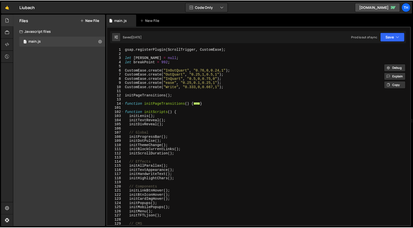
scroll to position [1328, 0]
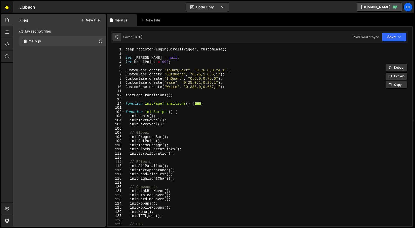
click at [2, 7] on link "🤙" at bounding box center [7, 7] width 12 height 12
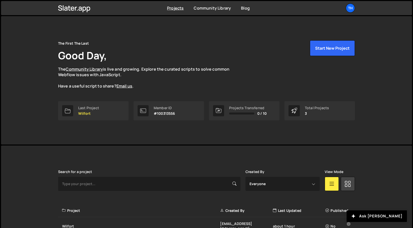
scroll to position [54, 0]
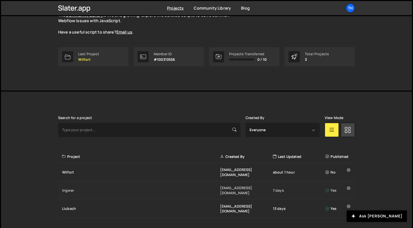
click at [77, 188] on div "ingwer" at bounding box center [141, 190] width 158 height 5
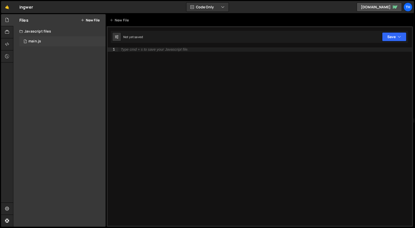
click at [61, 44] on div "1 main.js 0" at bounding box center [62, 41] width 86 height 10
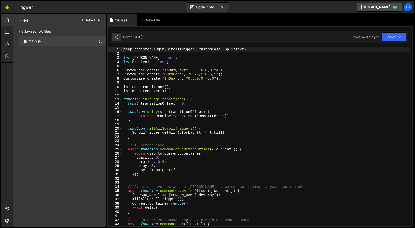
scroll to position [426, 0]
click at [121, 98] on span at bounding box center [121, 99] width 3 height 4
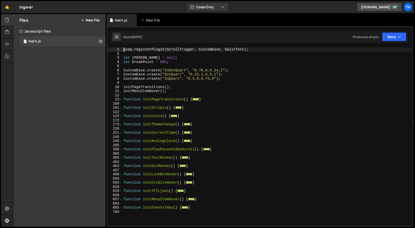
click at [151, 190] on div "gsap . registerPlugin ( ScrollTrigger , CustomEase , SplitText ) ; let lenis = …" at bounding box center [268, 140] width 290 height 186
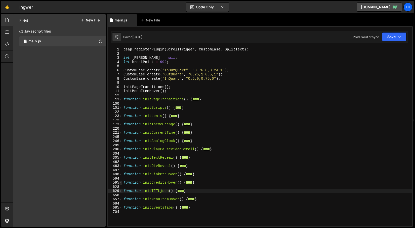
click at [121, 183] on span at bounding box center [121, 182] width 3 height 4
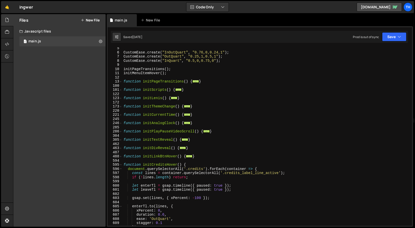
scroll to position [36, 0]
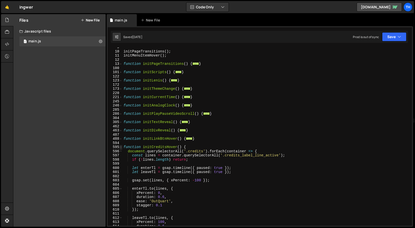
click at [121, 147] on span at bounding box center [121, 147] width 3 height 4
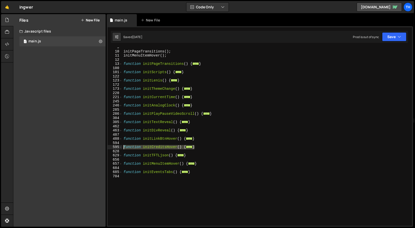
drag, startPoint x: 203, startPoint y: 146, endPoint x: 104, endPoint y: 148, distance: 99.5
click at [104, 148] on div "Files New File Javascript files 1 main.js 0 CSS files Copy share link Edit File…" at bounding box center [214, 120] width 402 height 212
type textarea "function initCreditsHover() { document.querySelectorAll('.credits').forEach(con…"
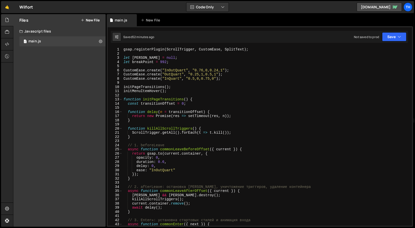
scroll to position [0, 1]
click at [122, 99] on span at bounding box center [121, 99] width 3 height 4
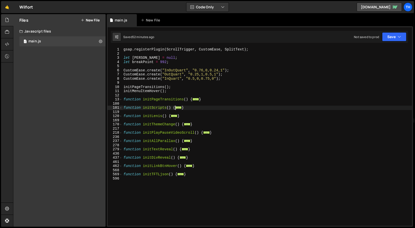
click at [161, 122] on div "gsap . registerPlugin ( ScrollTrigger , CustomEase , SplitText ) ; let lenis = …" at bounding box center [268, 140] width 290 height 186
type textarea "function initThemeChange() {"
click at [135, 138] on div "gsap . registerPlugin ( ScrollTrigger , CustomEase , SplitText ) ; let lenis = …" at bounding box center [268, 140] width 290 height 186
click at [203, 168] on div "gsap . registerPlugin ( ScrollTrigger , CustomEase , SplitText ) ; let lenis = …" at bounding box center [268, 140] width 290 height 186
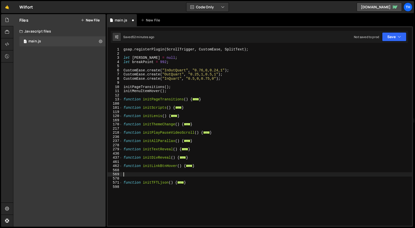
paste textarea "}"
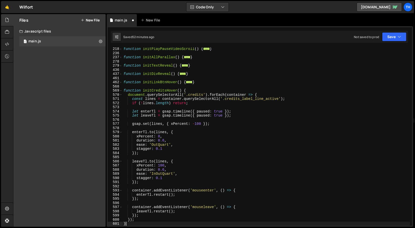
scroll to position [84, 0]
click at [156, 90] on div "function initPlayPauseVideoScroll ( ) { ... } function initAllParallax ( ) { ..…" at bounding box center [267, 140] width 288 height 186
click at [166, 92] on div "function initPlayPauseVideoScroll ( ) { ... } function initAllParallax ( ) { ..…" at bounding box center [267, 136] width 288 height 178
drag, startPoint x: 152, startPoint y: 90, endPoint x: 166, endPoint y: 90, distance: 14.1
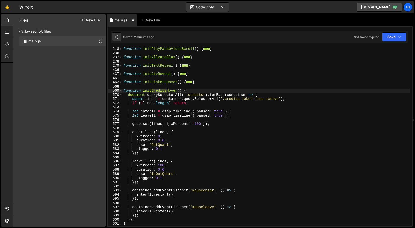
click at [166, 90] on div "function initPlayPauseVideoScroll ( ) { ... } function initAllParallax ( ) { ..…" at bounding box center [267, 140] width 288 height 186
click at [160, 132] on div "function initPlayPauseVideoScroll ( ) { ... } function initAllParallax ( ) { ..…" at bounding box center [267, 140] width 288 height 186
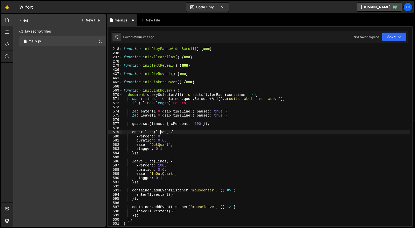
click at [159, 92] on div "function initPlayPauseVideoScroll ( ) { ... } function initAllParallax ( ) { ..…" at bounding box center [267, 140] width 288 height 186
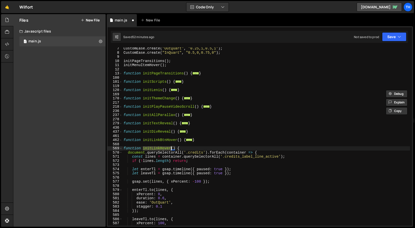
scroll to position [26, 0]
click at [122, 79] on div "100" at bounding box center [115, 78] width 15 height 4
click at [122, 82] on span at bounding box center [121, 82] width 3 height 4
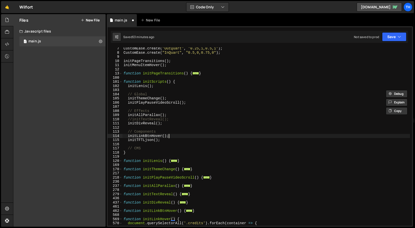
click at [173, 135] on div "CustomEase . create ( "OutQuart" , "0.25,1,0.5,1" ) ; CustomEase . create ( "In…" at bounding box center [267, 139] width 288 height 186
type textarea "initLinkBtnHover();"
paste textarea "initLinkHover"
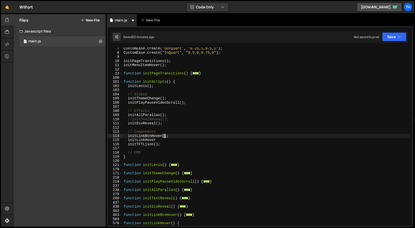
drag, startPoint x: 164, startPoint y: 135, endPoint x: 169, endPoint y: 136, distance: 5.1
click at [170, 135] on div "CustomEase . create ( "OutQuart" , "0.25,1,0.5,1" ) ; CustomEase . create ( "In…" at bounding box center [267, 139] width 288 height 186
click at [162, 139] on div "CustomEase . create ( "OutQuart" , "0.25,1,0.5,1" ) ; CustomEase . create ( "In…" at bounding box center [267, 139] width 288 height 186
paste textarea "();"
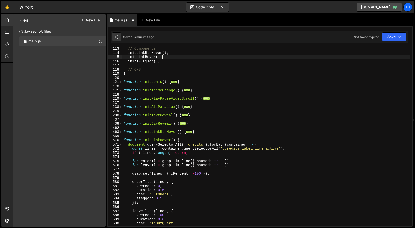
scroll to position [111, 0]
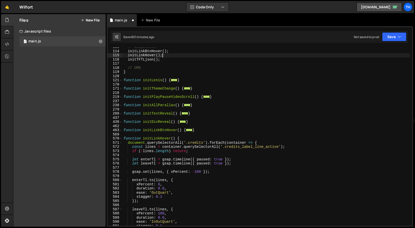
click at [188, 144] on div "// Components initLinkBtnHover ( ) ; initLinkHover ( ) ; initTFTLjson ( ) ; // …" at bounding box center [267, 138] width 288 height 186
click at [192, 144] on div "// Components initLinkBtnHover ( ) ; initLinkHover ( ) ; initTFTLjson ( ) ; // …" at bounding box center [267, 138] width 288 height 186
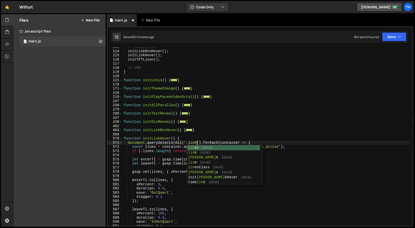
scroll to position [0, 5]
click at [260, 115] on div "// Components initLinkBtnHover ( ) ; initLinkHover ( ) ; initTFTLjson ( ) ; // …" at bounding box center [267, 138] width 288 height 186
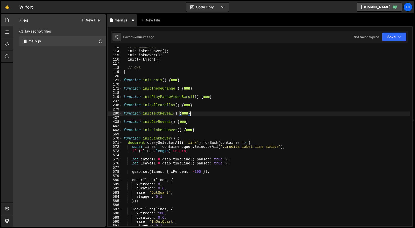
scroll to position [0, 0]
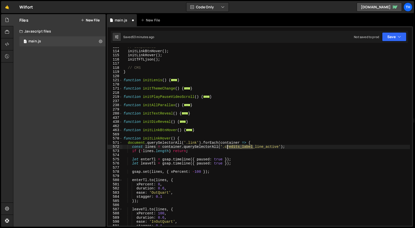
drag, startPoint x: 240, startPoint y: 147, endPoint x: 225, endPoint y: 146, distance: 15.1
click at [225, 146] on div "// Components initLinkBtnHover ( ) ; initLinkHover ( ) ; initTFTLjson ( ) ; // …" at bounding box center [267, 138] width 288 height 186
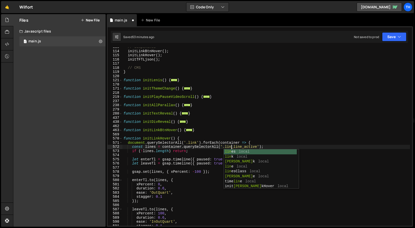
scroll to position [0, 8]
click at [191, 141] on div "// Components initLinkBtnHover ( ) ; initLinkHover ( ) ; initTFTLjson ( ) ; // …" at bounding box center [267, 138] width 288 height 186
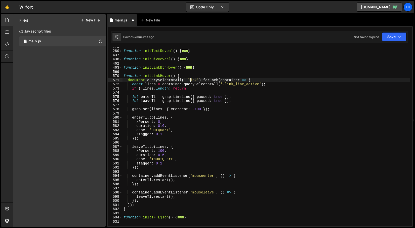
scroll to position [173, 0]
click at [398, 35] on button "Save" at bounding box center [394, 36] width 24 height 9
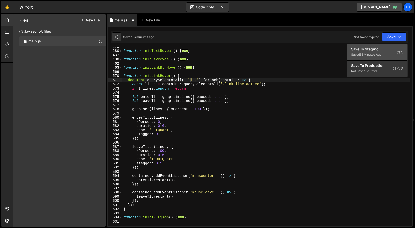
click at [385, 46] on button "Save to Staging S Saved 53 minutes ago" at bounding box center [377, 52] width 60 height 16
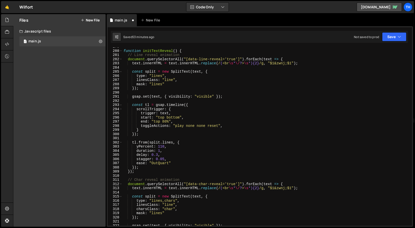
scroll to position [1157, 0]
click at [162, 112] on div "function initTextReveal ( ) { // Line reveal animation document . querySelector…" at bounding box center [267, 138] width 288 height 186
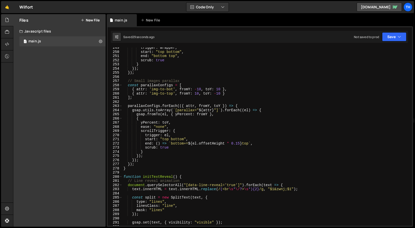
scroll to position [1032, 0]
click at [122, 178] on span at bounding box center [121, 176] width 3 height 4
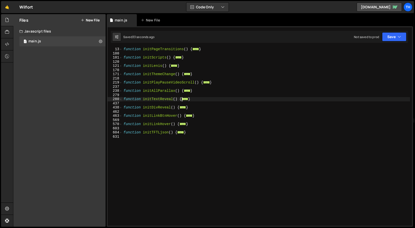
scroll to position [44, 0]
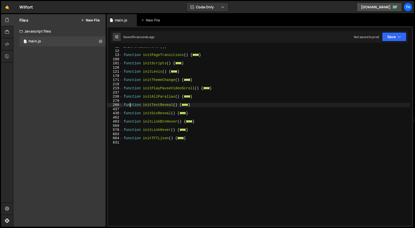
click at [131, 103] on div "initMenuItemHover ( ) ; function initPageTransitions ( ) { ... } function initS…" at bounding box center [267, 138] width 288 height 186
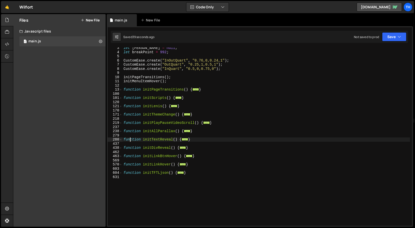
click at [120, 161] on div "569" at bounding box center [115, 160] width 15 height 4
click at [121, 165] on span at bounding box center [121, 164] width 3 height 4
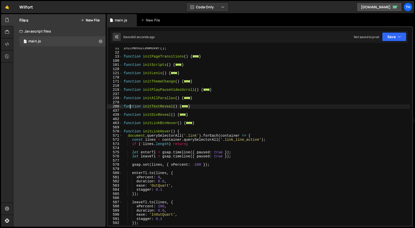
scroll to position [58, 0]
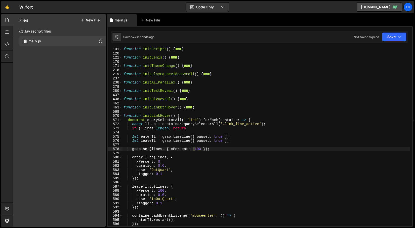
click at [193, 149] on div "function initScripts ( ) { ... } function initLenis ( ) { ... } function initTh…" at bounding box center [267, 140] width 288 height 186
click at [194, 150] on div "function initScripts ( ) { ... } function initLenis ( ) { ... } function initTh…" at bounding box center [267, 136] width 288 height 178
drag, startPoint x: 193, startPoint y: 148, endPoint x: 202, endPoint y: 149, distance: 8.6
click at [202, 149] on div "function initScripts ( ) { ... } function initLenis ( ) { ... } function initTh…" at bounding box center [267, 140] width 288 height 186
type textarea "gsap.set(lines, { xPercent: 0 });"
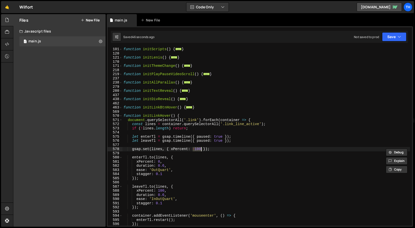
scroll to position [0, 5]
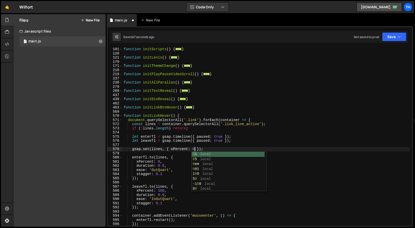
click at [154, 147] on div "function initScripts ( ) { ... } function initLenis ( ) { ... } function initTh…" at bounding box center [267, 140] width 288 height 186
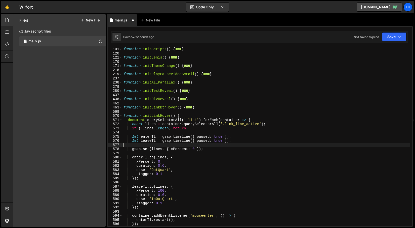
scroll to position [78, 0]
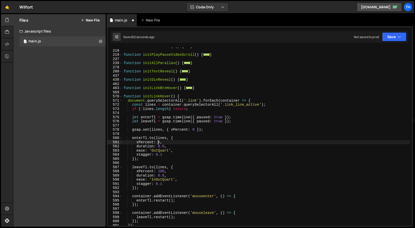
click at [161, 142] on div "function initThemeChange ( ) { ... } function initPlayPauseVideoScroll ( ) { ..…" at bounding box center [267, 137] width 288 height 186
type textarea "xPercent: 100,"
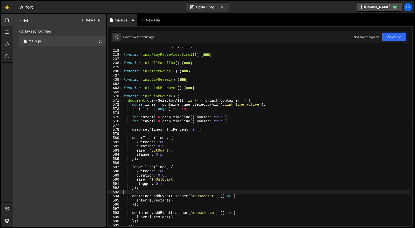
click at [159, 192] on div "function initThemeChange ( ) { ... } function initPlayPauseVideoScroll ( ) { ..…" at bounding box center [267, 137] width 288 height 186
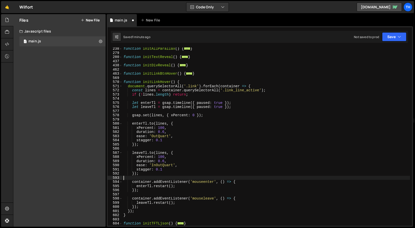
click at [160, 155] on div "function initAllParallax ( ) { ... } function initTextReveal ( ) { ... } functi…" at bounding box center [267, 140] width 288 height 186
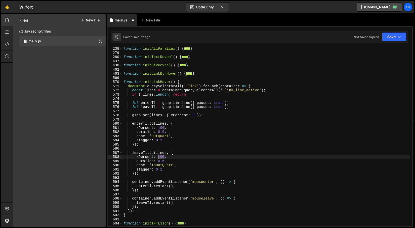
click at [160, 155] on div "function initAllParallax ( ) { ... } function initTextReveal ( ) { ... } functi…" at bounding box center [267, 140] width 288 height 186
type textarea "xPercent: 0,"
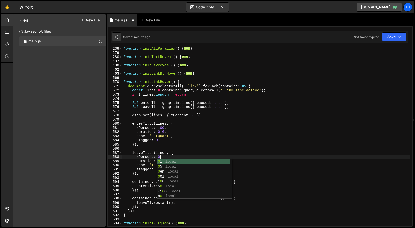
click at [174, 121] on div "function initAllParallax ( ) { ... } function initTextReveal ( ) { ... } functi…" at bounding box center [267, 140] width 288 height 186
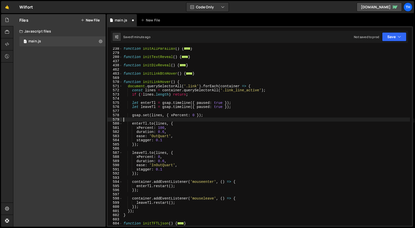
scroll to position [0, 0]
click at [397, 36] on button "Save" at bounding box center [394, 36] width 24 height 9
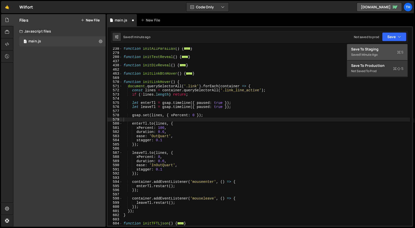
click at [392, 44] on button "Save to Staging S Saved 1 minute ago" at bounding box center [377, 52] width 60 height 16
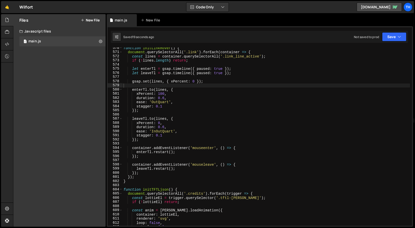
scroll to position [2365, 0]
drag, startPoint x: 207, startPoint y: 82, endPoint x: 132, endPoint y: 80, distance: 74.8
click at [132, 80] on div "function initLinkHover ( ) { document . querySelectorAll ( '.link' ) . forEach …" at bounding box center [267, 139] width 288 height 186
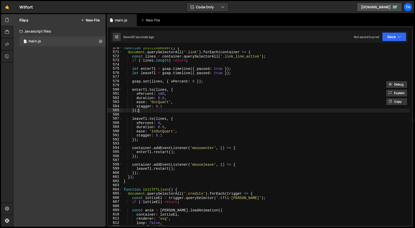
click at [152, 109] on div "function initLinkHover ( ) { document . querySelectorAll ( '.link' ) . forEach …" at bounding box center [267, 139] width 288 height 186
type textarea "});"
click at [148, 113] on div "function initLinkHover ( ) { document . querySelectorAll ( '.link' ) . forEach …" at bounding box center [267, 139] width 288 height 186
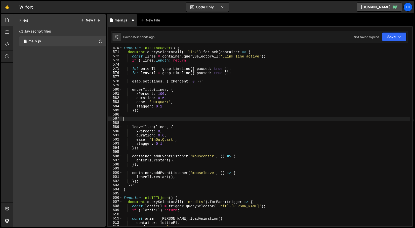
paste textarea "gsap.set(lines, { xPercent: 0 });"
drag, startPoint x: 196, startPoint y: 118, endPoint x: 146, endPoint y: 118, distance: 49.6
click at [139, 119] on div "function initLinkHover ( ) { document . querySelectorAll ( '.link' ) . forEach …" at bounding box center [267, 139] width 288 height 186
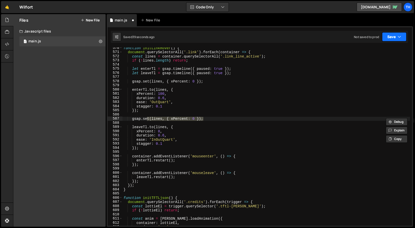
drag, startPoint x: 406, startPoint y: 39, endPoint x: 402, endPoint y: 39, distance: 4.0
click at [406, 39] on button "Save" at bounding box center [394, 36] width 24 height 9
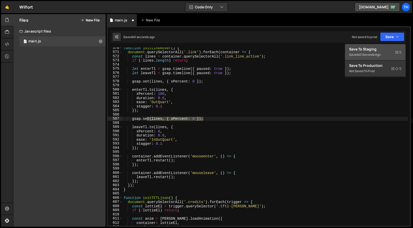
click at [386, 49] on div "Save to Staging S" at bounding box center [375, 49] width 52 height 5
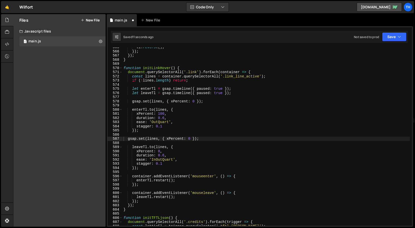
scroll to position [2345, 0]
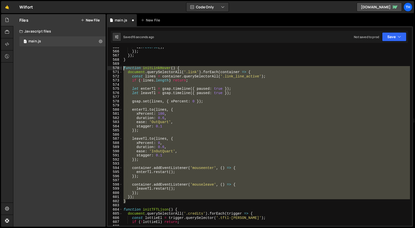
drag, startPoint x: 132, startPoint y: 199, endPoint x: 92, endPoint y: 67, distance: 138.3
click at [92, 67] on div "Files New File Create your first file Get started by starting a Javascript or C…" at bounding box center [214, 120] width 402 height 212
click at [155, 154] on div "tl . reverse ( ) ; }) ; }) ; } function initLinkHover ( ) { document . querySel…" at bounding box center [267, 136] width 288 height 178
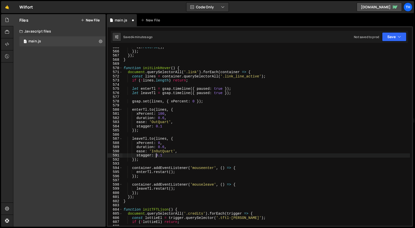
click at [244, 186] on div "tl . reverse ( ) ; }) ; }) ; } function initLinkHover ( ) { document . querySel…" at bounding box center [267, 138] width 288 height 186
type textarea "container.addEventListener('mouseleave', () => {"
click at [245, 184] on div "tl . reverse ( ) ; }) ; }) ; } function initLinkHover ( ) { document . querySel…" at bounding box center [267, 138] width 288 height 186
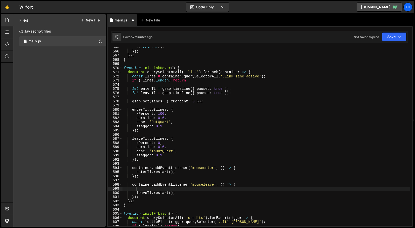
paste textarea "gsap.set(lines, { xPercent: -100 });"
click at [388, 41] on button "Save" at bounding box center [394, 36] width 24 height 9
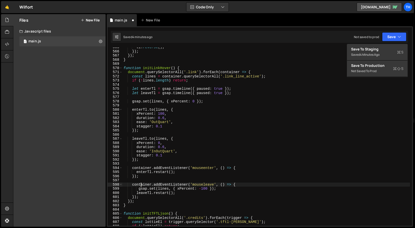
click at [141, 184] on div "tl . reverse ( ) ; }) ; }) ; } function initLinkHover ( ) { document . querySel…" at bounding box center [267, 138] width 288 height 186
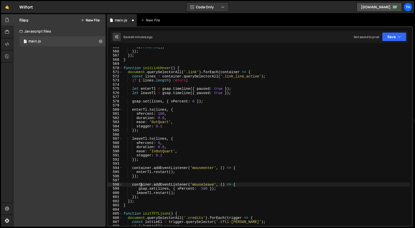
click at [139, 189] on div "tl . reverse ( ) ; }) ; }) ; } function initLinkHover ( ) { document . querySel…" at bounding box center [267, 138] width 288 height 186
type textarea "gsap.set(lines, { xPercent: -100 });"
click at [393, 32] on button "Save" at bounding box center [394, 36] width 24 height 9
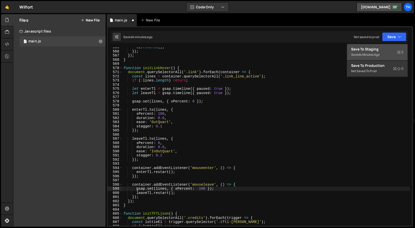
click at [379, 49] on div "Save to Staging S" at bounding box center [377, 49] width 52 height 5
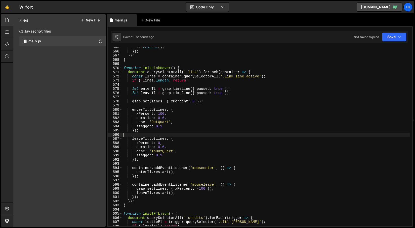
scroll to position [0, 0]
click at [144, 133] on div "tl . reverse ( ) ; }) ; }) ; } function initLinkHover ( ) { document . querySel…" at bounding box center [267, 138] width 288 height 186
click at [385, 36] on button "Save" at bounding box center [394, 36] width 24 height 9
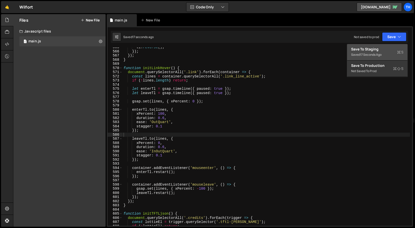
click at [383, 45] on button "Save to Staging S Saved 17 seconds ago" at bounding box center [377, 52] width 60 height 16
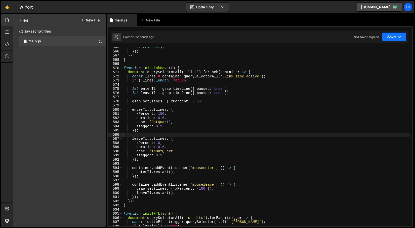
click at [392, 36] on button "Save" at bounding box center [394, 36] width 24 height 9
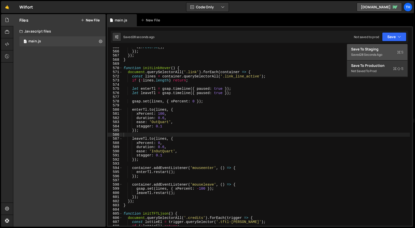
click at [374, 51] on div "Save to Staging S" at bounding box center [377, 49] width 52 height 5
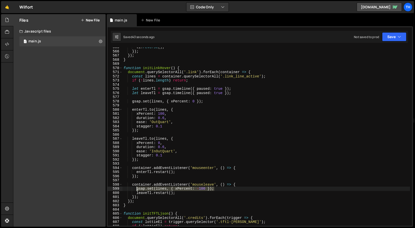
drag, startPoint x: 216, startPoint y: 189, endPoint x: 136, endPoint y: 188, distance: 79.6
click at [136, 188] on div "tl . reverse ( ) ; }) ; }) ; } function initLinkHover ( ) { document . querySel…" at bounding box center [267, 138] width 288 height 186
click at [181, 170] on div "tl . reverse ( ) ; }) ; }) ; } function initLinkHover ( ) { document . querySel…" at bounding box center [267, 138] width 288 height 186
type textarea "enterTl.restart();"
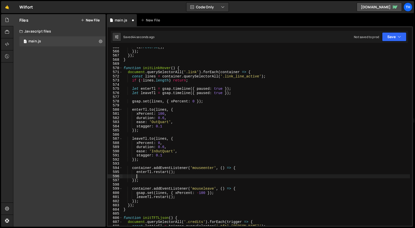
paste textarea "gsap.set(lines, { xPercent: -100 });"
click at [393, 38] on button "Save" at bounding box center [394, 36] width 24 height 9
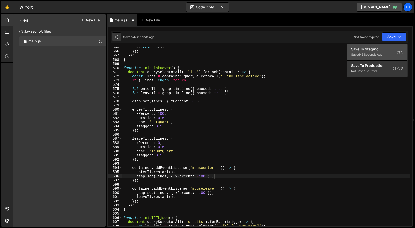
click at [379, 50] on div "Save to Staging S" at bounding box center [377, 49] width 52 height 5
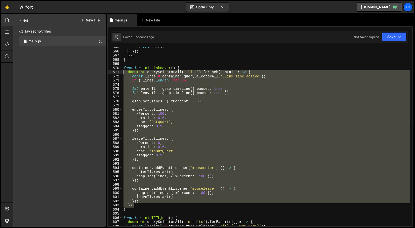
drag, startPoint x: 133, startPoint y: 186, endPoint x: 85, endPoint y: 73, distance: 123.6
click at [85, 73] on div "Files New File Create your first file Get started by starting a Javascript or C…" at bounding box center [214, 120] width 402 height 212
paste textarea "}"
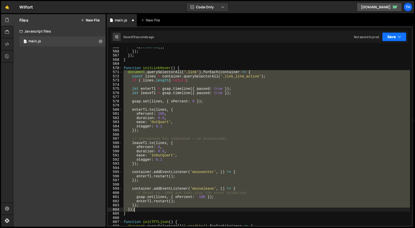
click at [384, 40] on button "Save" at bounding box center [394, 36] width 24 height 9
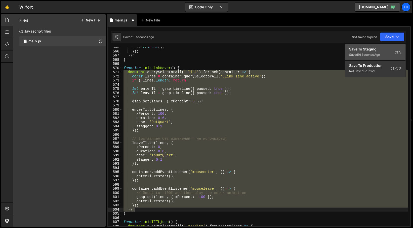
click at [377, 47] on div "Save to Staging S" at bounding box center [375, 49] width 52 height 5
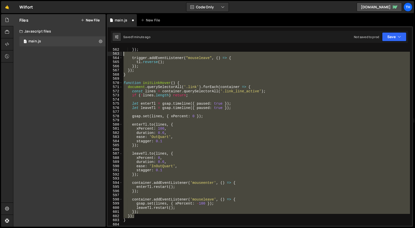
scroll to position [2330, 0]
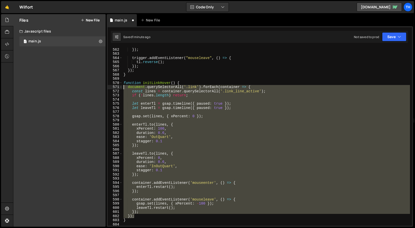
drag, startPoint x: 145, startPoint y: 164, endPoint x: 112, endPoint y: 87, distance: 82.8
click at [112, 87] on div "}); 562 563 564 565 566 567 568 569 570 571 572 573 574 575 576 577 578 579 580…" at bounding box center [260, 136] width 305 height 178
paste textarea "}"
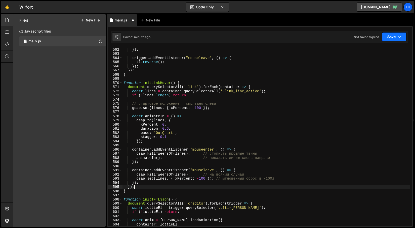
click at [388, 34] on button "Save" at bounding box center [394, 36] width 24 height 9
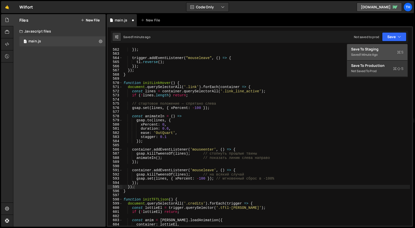
click at [383, 47] on div "Save to Staging S" at bounding box center [377, 49] width 52 height 5
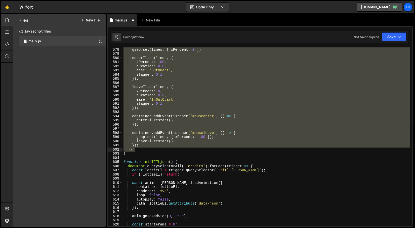
scroll to position [2385, 0]
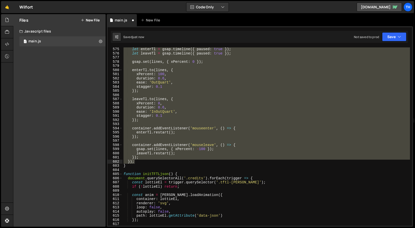
type textarea "}); });"
click at [179, 141] on div "let enterTl = gsap . timeline ({ paused : true }) ; let leaveTl = gsap . timeli…" at bounding box center [267, 136] width 288 height 178
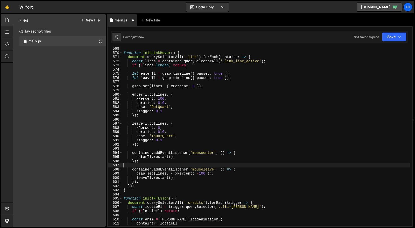
scroll to position [2358, 0]
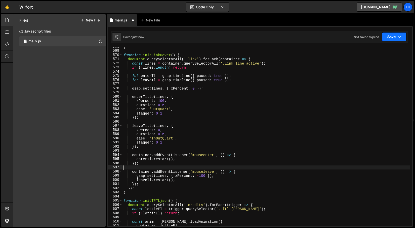
click at [391, 38] on button "Save" at bounding box center [394, 36] width 24 height 9
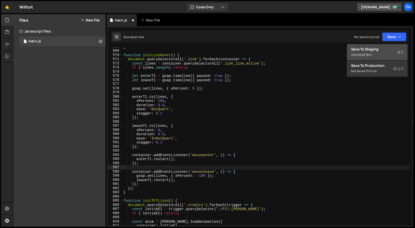
click at [379, 50] on div "Save to Staging S" at bounding box center [377, 49] width 52 height 5
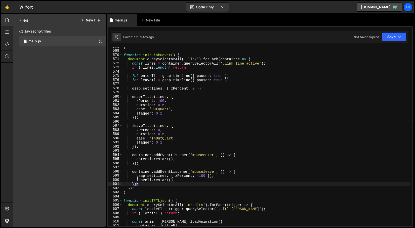
click at [136, 185] on div "} function initLinkHover ( ) { document . querySelectorAll ( '.link' ) . forEac…" at bounding box center [267, 138] width 288 height 186
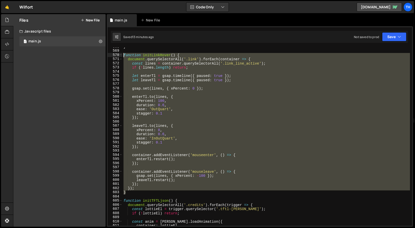
drag, startPoint x: 130, startPoint y: 193, endPoint x: 96, endPoint y: 55, distance: 141.7
click at [96, 55] on div "Files New File Create your first file Get started by starting a Javascript or C…" at bounding box center [214, 120] width 402 height 212
paste textarea "}"
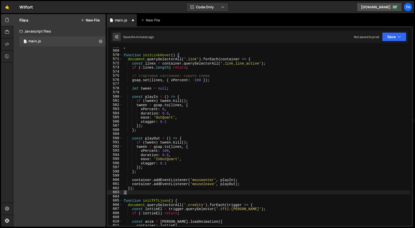
type textarea "}); }"
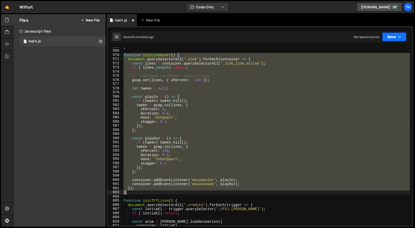
click at [399, 39] on icon "button" at bounding box center [400, 36] width 4 height 5
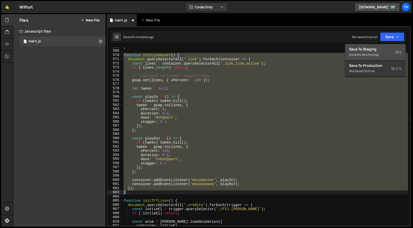
click at [386, 49] on div "Save to Staging S" at bounding box center [375, 49] width 52 height 5
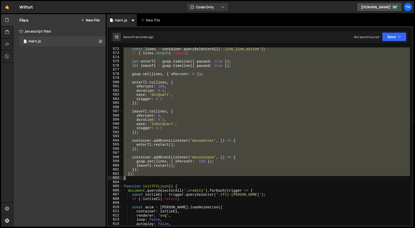
scroll to position [2369, 0]
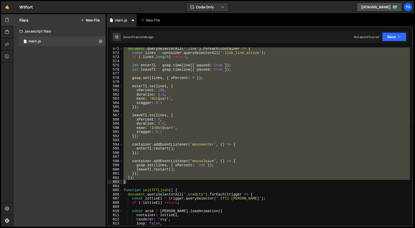
click at [159, 111] on div "document . querySelectorAll ( '.link' ) . forEach ( container => { const lines …" at bounding box center [267, 136] width 288 height 178
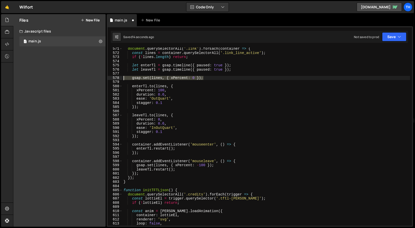
drag, startPoint x: 208, startPoint y: 78, endPoint x: 104, endPoint y: 77, distance: 103.2
click at [104, 77] on div "Files New File Create your first file Get started by starting a Javascript or C…" at bounding box center [214, 120] width 402 height 212
type textarea "gsap.set(lines, { xPercent: 0 });"
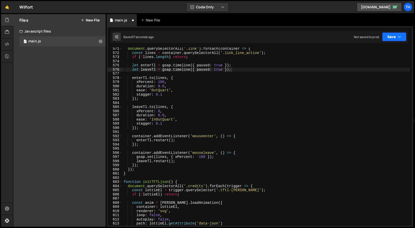
click at [391, 38] on button "Save" at bounding box center [394, 36] width 24 height 9
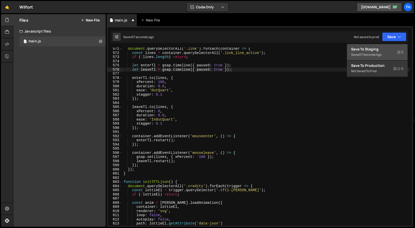
click at [375, 48] on div "Save to Staging S" at bounding box center [377, 49] width 52 height 5
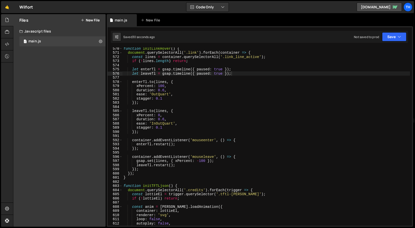
scroll to position [2363, 0]
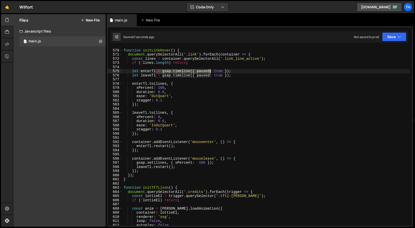
drag, startPoint x: 156, startPoint y: 70, endPoint x: 211, endPoint y: 71, distance: 54.4
click at [211, 71] on div "function initLinkHover ( ) { document . querySelectorAll ( '.link' ) . forEach …" at bounding box center [267, 137] width 288 height 186
click at [181, 70] on div "function initLinkHover ( ) { document . querySelectorAll ( '.link' ) . forEach …" at bounding box center [267, 136] width 288 height 178
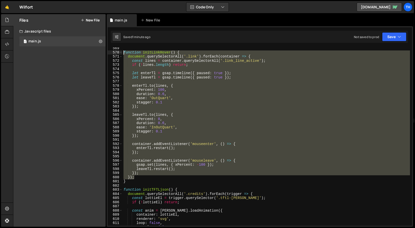
scroll to position [2360, 0]
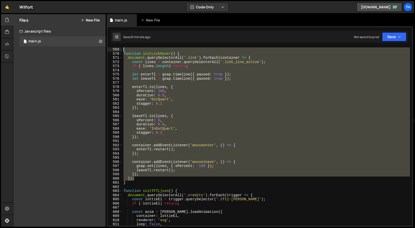
drag, startPoint x: 142, startPoint y: 177, endPoint x: 91, endPoint y: 55, distance: 131.9
click at [91, 55] on div "Files New File Create your first file Get started by starting a Javascript or C…" at bounding box center [214, 120] width 402 height 212
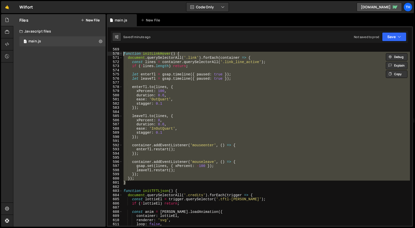
drag, startPoint x: 135, startPoint y: 184, endPoint x: 101, endPoint y: 55, distance: 133.0
click at [101, 55] on html "Projects Community Library Blog Th Projects Your Teams Invite team member Accou…" at bounding box center [207, 114] width 415 height 228
paste textarea "}"
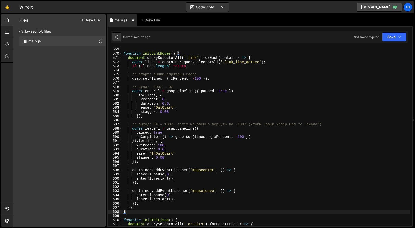
scroll to position [2356, 0]
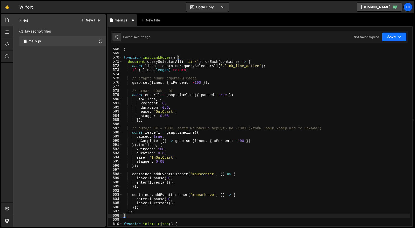
drag, startPoint x: 394, startPoint y: 38, endPoint x: 391, endPoint y: 40, distance: 3.2
click at [393, 38] on button "Save" at bounding box center [394, 36] width 24 height 9
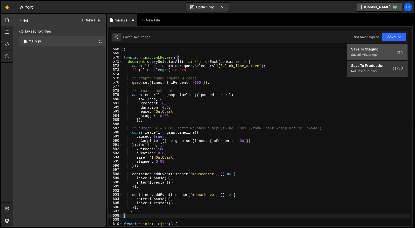
click at [379, 49] on div "Save to Staging S" at bounding box center [377, 49] width 52 height 5
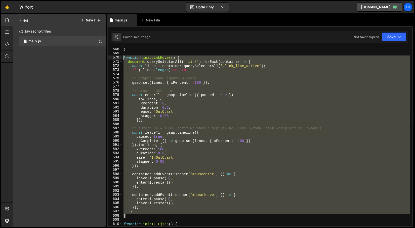
drag, startPoint x: 132, startPoint y: 216, endPoint x: 97, endPoint y: 56, distance: 164.3
click at [97, 56] on div "Files New File Create your first file Get started by starting a Javascript or C…" at bounding box center [214, 120] width 402 height 212
paste textarea "}"
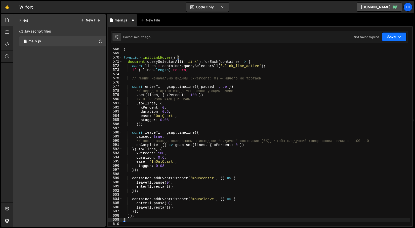
click at [396, 38] on button "Save" at bounding box center [394, 36] width 24 height 9
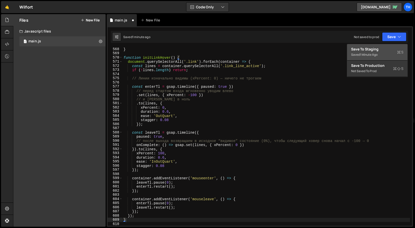
click at [375, 50] on div "Save to Staging S" at bounding box center [377, 49] width 52 height 5
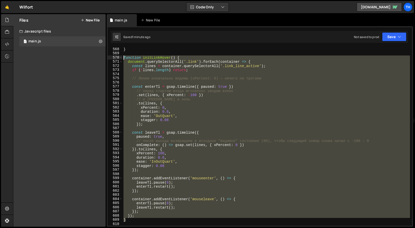
drag, startPoint x: 132, startPoint y: 219, endPoint x: 87, endPoint y: 58, distance: 166.2
click at [87, 58] on div "Files New File Create your first file Get started by starting a Javascript or C…" at bounding box center [214, 120] width 402 height 212
paste textarea "}"
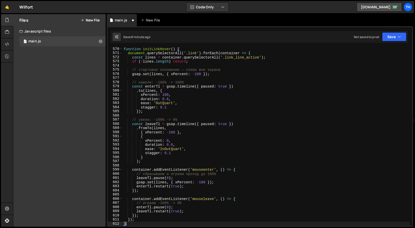
scroll to position [2364, 0]
click at [397, 36] on button "Save" at bounding box center [394, 36] width 24 height 9
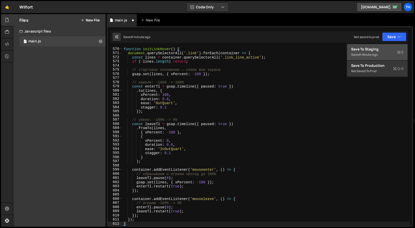
click at [366, 51] on div "Save to Staging S" at bounding box center [377, 49] width 52 height 5
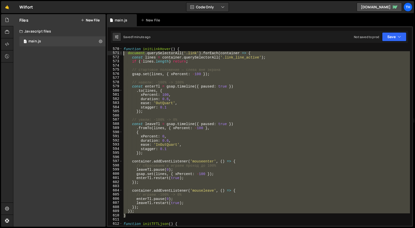
scroll to position [2364, 0]
drag, startPoint x: 133, startPoint y: 214, endPoint x: 103, endPoint y: 49, distance: 168.1
click at [103, 49] on div "Files New File Create your first file Get started by starting a Javascript or C…" at bounding box center [214, 120] width 402 height 212
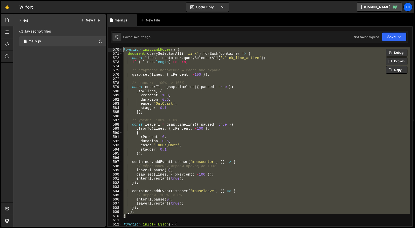
paste textarea "}"
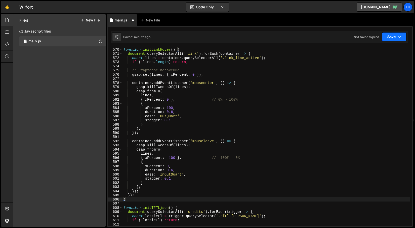
click at [391, 37] on button "Save" at bounding box center [394, 36] width 24 height 9
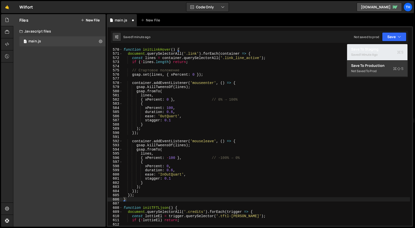
click at [377, 52] on div "Saved 1 minute ago" at bounding box center [377, 55] width 52 height 6
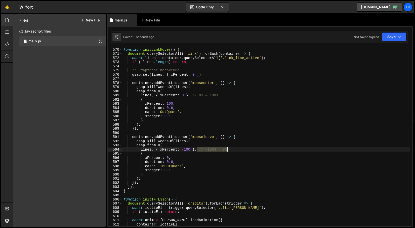
drag, startPoint x: 197, startPoint y: 149, endPoint x: 239, endPoint y: 148, distance: 42.6
click at [239, 148] on div "function initLinkHover ( ) { document . querySelectorAll ( '.link' ) . forEach …" at bounding box center [267, 140] width 288 height 186
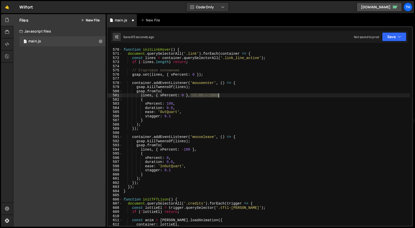
drag, startPoint x: 191, startPoint y: 94, endPoint x: 231, endPoint y: 96, distance: 39.8
click at [231, 96] on div "function initLinkHover ( ) { document . querySelectorAll ( '.link' ) . forEach …" at bounding box center [267, 140] width 288 height 186
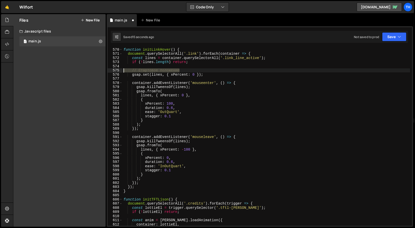
drag, startPoint x: 188, startPoint y: 68, endPoint x: 98, endPoint y: 71, distance: 90.2
click at [98, 71] on div "Files New File Create your first file Get started by starting a Javascript or C…" at bounding box center [214, 120] width 402 height 212
type textarea "// Стартовое положение"
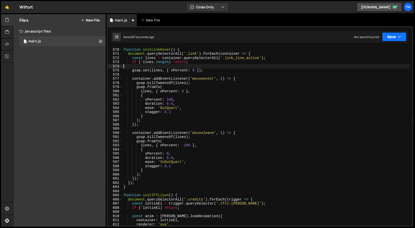
click at [385, 37] on button "Save" at bounding box center [394, 36] width 24 height 9
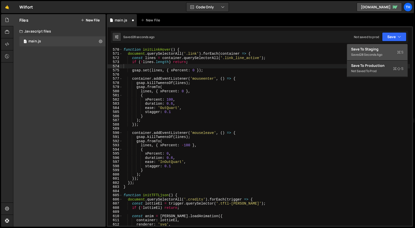
click at [380, 48] on div "Save to Staging S" at bounding box center [377, 49] width 52 height 5
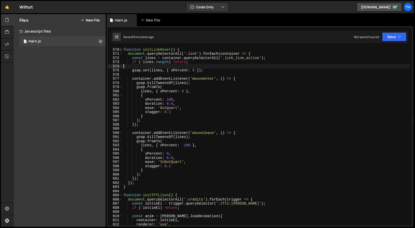
click at [120, 51] on span at bounding box center [121, 50] width 3 height 4
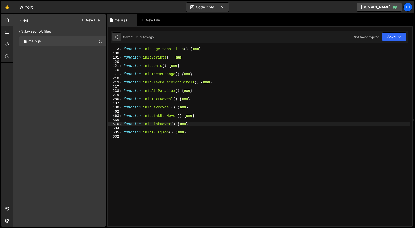
click at [119, 116] on div "463" at bounding box center [115, 116] width 15 height 4
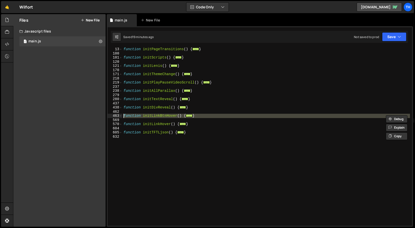
click at [119, 110] on div at bounding box center [119, 110] width 0 height 0
click at [120, 117] on span at bounding box center [121, 116] width 3 height 4
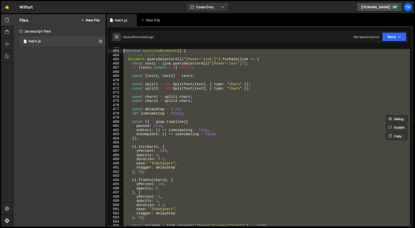
scroll to position [115, 0]
click at [158, 157] on div "function initLinkBtnHover ( ) { // Link hover in/out document . querySelectorAl…" at bounding box center [267, 136] width 288 height 178
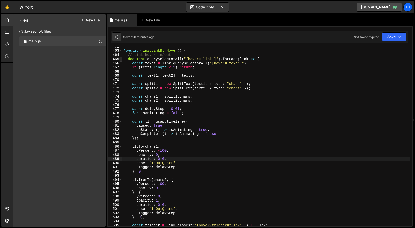
click at [121, 58] on span at bounding box center [121, 59] width 3 height 4
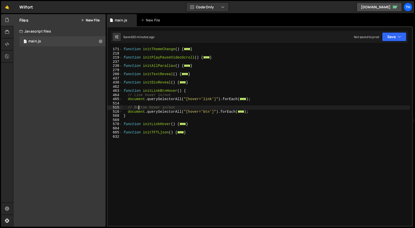
click at [139, 109] on div "function initThemeChange ( ) { ... } function initPlayPauseVideoScroll ( ) { ..…" at bounding box center [267, 140] width 288 height 186
click at [123, 112] on div "function initThemeChange ( ) { ... } function initPlayPauseVideoScroll ( ) { ..…" at bounding box center [267, 140] width 288 height 186
click at [121, 113] on span at bounding box center [121, 112] width 3 height 4
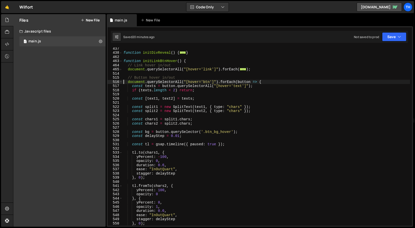
scroll to position [106, 0]
click at [179, 134] on div "function initDivReveal ( ) { ... } function initLinkBtnHover ( ) { // Link hove…" at bounding box center [267, 138] width 288 height 186
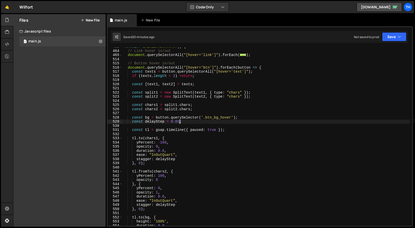
scroll to position [125, 0]
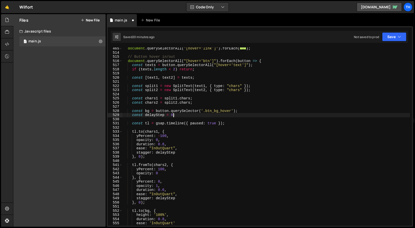
click at [179, 150] on div "document . querySelectorAll ( "[hover='link']" ) . forEach ( ... ) ; // Button …" at bounding box center [267, 139] width 288 height 186
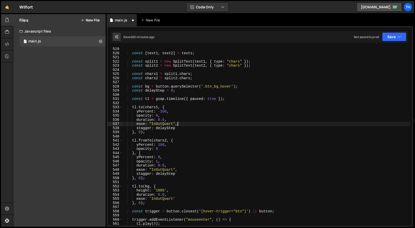
scroll to position [150, 0]
click at [157, 124] on div "const [ text1 , text2 ] = texts ; const split1 = new SplitText ( text1 , { type…" at bounding box center [267, 140] width 288 height 186
click at [156, 169] on div "const [ text1 , text2 ] = texts ; const split1 = new SplitText ( text1 , { type…" at bounding box center [267, 140] width 288 height 186
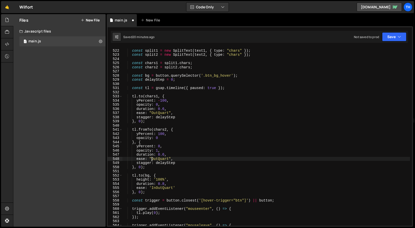
scroll to position [164, 0]
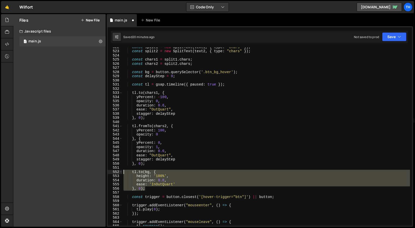
drag, startPoint x: 150, startPoint y: 188, endPoint x: 117, endPoint y: 170, distance: 37.1
click at [117, 170] on div "ease: "OutQuart", 522 523 524 525 526 527 528 529 530 531 532 533 534 535 536 5…" at bounding box center [260, 136] width 305 height 178
click at [150, 186] on div "const split1 = new SplitText ( text1 , { type : "chars" }) ; const split2 = new…" at bounding box center [267, 136] width 288 height 178
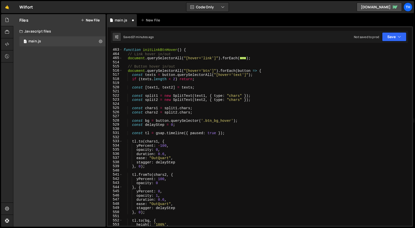
scroll to position [116, 0]
click at [146, 120] on div "function initLinkBtnHover ( ) { // Link hover in/out document . querySelectorAl…" at bounding box center [267, 137] width 288 height 186
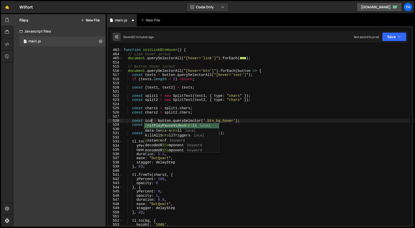
scroll to position [0, 2]
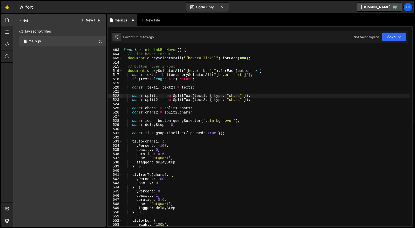
click at [208, 95] on div "function initLinkBtnHover ( ) { // Link hover in/out document . querySelectorAl…" at bounding box center [267, 137] width 288 height 186
drag, startPoint x: 207, startPoint y: 120, endPoint x: 234, endPoint y: 119, distance: 27.0
click at [234, 119] on div "function initLinkBtnHover ( ) { // Link hover in/out document . querySelectorAl…" at bounding box center [267, 137] width 288 height 186
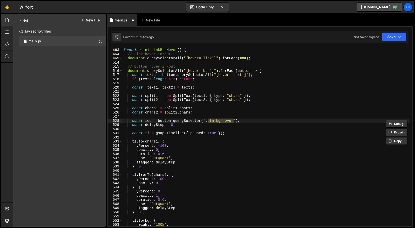
paste textarea "-icon"
type textarea "const ico = button.querySelector('.btn-icon');"
click at [209, 138] on div "function initLinkBtnHover ( ) { // Link hover in/out document . querySelectorAl…" at bounding box center [267, 137] width 288 height 186
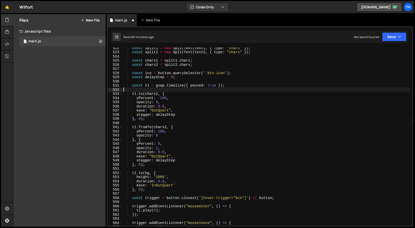
scroll to position [164, 0]
click at [148, 176] on div "const split1 = new SplitText ( text1 , { type : "chars" }) ; const split2 = new…" at bounding box center [267, 138] width 288 height 186
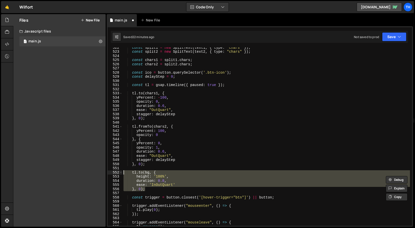
drag, startPoint x: 161, startPoint y: 190, endPoint x: 119, endPoint y: 174, distance: 45.0
click at [119, 174] on div "height: '100%', 522 523 524 525 526 527 528 529 530 531 532 533 534 535 536 537…" at bounding box center [260, 136] width 305 height 178
type textarea "tl.to(bg, { height: '100%',"
click at [165, 195] on div "const split1 = new SplitText ( text1 , { type : "chars" }) ; const split2 = new…" at bounding box center [267, 138] width 288 height 186
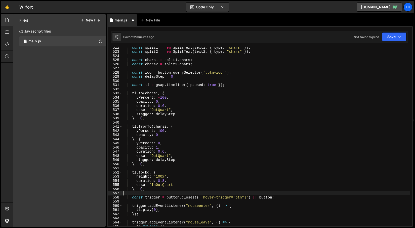
scroll to position [0, 0]
click at [147, 184] on div "const split1 = new SplitText ( text1 , { type : "chars" }) ; const split2 = new…" at bounding box center [267, 138] width 288 height 186
drag, startPoint x: 172, startPoint y: 174, endPoint x: 147, endPoint y: 175, distance: 25.2
click at [147, 175] on div "const split1 = new SplitText ( text1 , { type : "chars" }) ; const split2 = new…" at bounding box center [267, 138] width 288 height 186
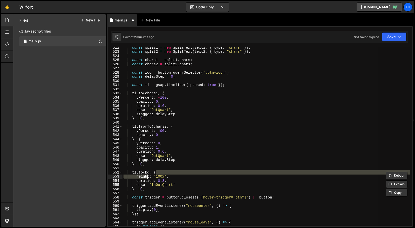
click at [196, 171] on div "const split1 = new SplitText ( text1 , { type : "chars" }) ; const split2 = new…" at bounding box center [267, 136] width 288 height 178
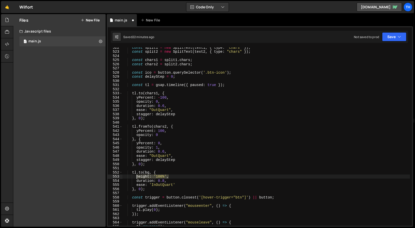
drag, startPoint x: 179, startPoint y: 175, endPoint x: 137, endPoint y: 175, distance: 41.8
click at [137, 175] on div "const split1 = new SplitText ( text1 , { type : "chars" }) ; const split2 = new…" at bounding box center [267, 138] width 288 height 186
paste textarea "rotate: '40deg"
click at [160, 178] on div "const split1 = new SplitText ( text1 , { type : "chars" }) ; const split2 = new…" at bounding box center [267, 138] width 288 height 186
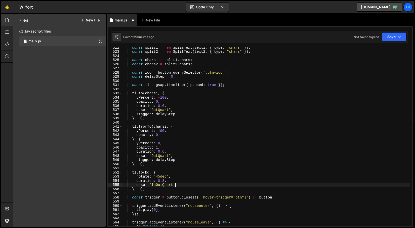
click at [184, 183] on div "const split1 = new SplitText ( text1 , { type : "chars" }) ; const split2 = new…" at bounding box center [267, 138] width 288 height 186
click at [156, 184] on div "const split1 = new SplitText ( text1 , { type : "chars" }) ; const split2 = new…" at bounding box center [267, 138] width 288 height 186
click at [165, 180] on div "const split1 = new SplitText ( text1 , { type : "chars" }) ; const split2 = new…" at bounding box center [267, 138] width 288 height 186
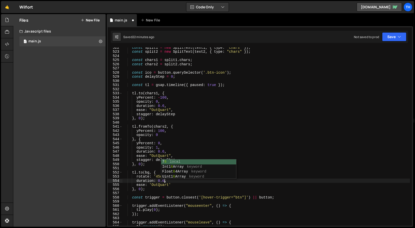
click at [161, 183] on div "const split1 = new SplitText ( text1 , { type : "chars" }) ; const split2 = new…" at bounding box center [267, 138] width 288 height 186
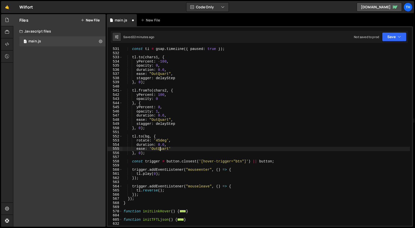
scroll to position [200, 0]
click at [399, 31] on div "Saved 23 minutes ago Not saved to prod Upgrade to Edit Save Save to Staging S S…" at bounding box center [260, 37] width 298 height 12
click at [398, 33] on button "Save" at bounding box center [394, 36] width 24 height 9
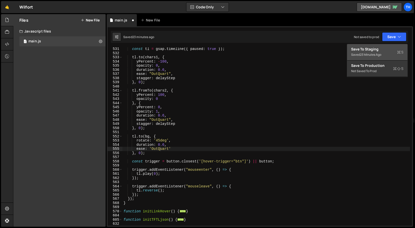
click at [380, 49] on div "Save to Staging S" at bounding box center [377, 49] width 52 height 5
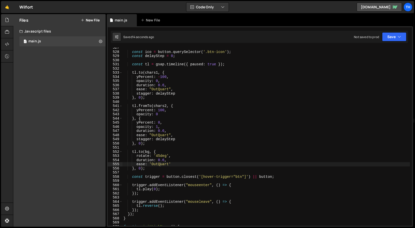
scroll to position [2170, 0]
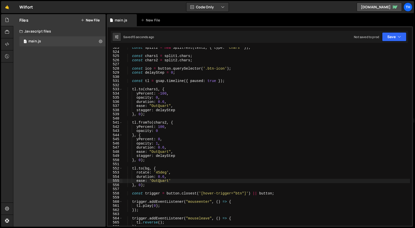
click at [175, 72] on div "const split2 = new SplitText ( text2 , { type : "chars" }) ; const chars1 = spl…" at bounding box center [267, 139] width 288 height 186
click at [173, 72] on div "const split2 = new SplitText ( text2 , { type : "chars" }) ; const chars1 = spl…" at bounding box center [267, 139] width 288 height 186
click at [238, 132] on div "const split2 = new SplitText ( text2 , { type : "chars" }) ; const chars1 = spl…" at bounding box center [267, 139] width 288 height 186
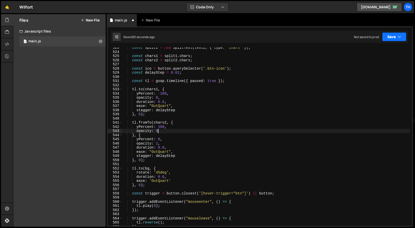
click at [387, 38] on button "Save" at bounding box center [394, 36] width 24 height 9
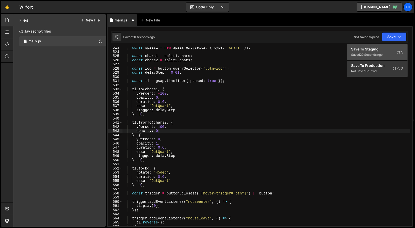
click at [365, 59] on button "Save to Staging S Saved 20 seconds ago" at bounding box center [377, 52] width 60 height 16
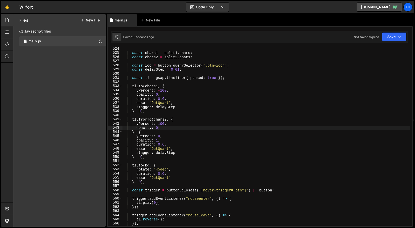
scroll to position [2173, 0]
click at [149, 64] on div "const chars1 = split1 . chars ; const chars2 = split2 . chars ; const ico = but…" at bounding box center [267, 140] width 288 height 186
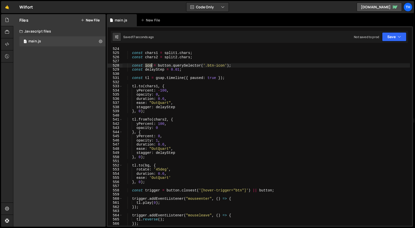
click at [149, 64] on div "const chars1 = split1 . chars ; const chars2 = split2 . chars ; const ico = but…" at bounding box center [267, 140] width 288 height 186
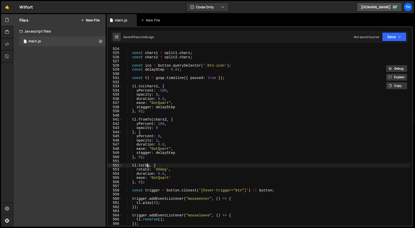
click at [148, 166] on div "const chars1 = split1 . chars ; const chars2 = split2 . chars ; const ico = but…" at bounding box center [267, 140] width 288 height 186
paste textarea "ico"
click at [392, 37] on button "Save" at bounding box center [394, 36] width 24 height 9
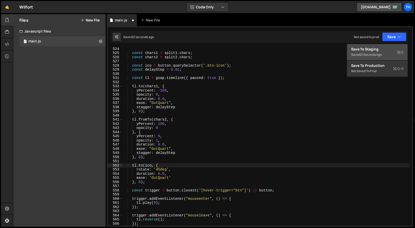
click at [371, 48] on div "Save to Staging S" at bounding box center [377, 49] width 52 height 5
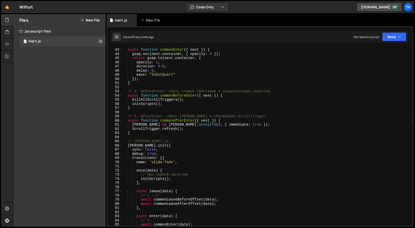
scroll to position [0, 0]
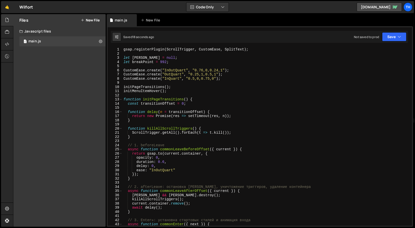
type textarea "initMenuItemHover();"
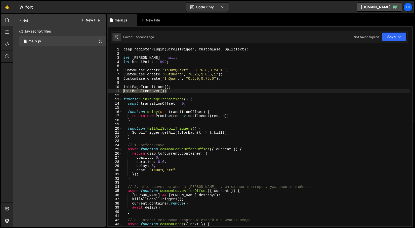
drag, startPoint x: 171, startPoint y: 92, endPoint x: 113, endPoint y: 92, distance: 58.4
click at [113, 92] on div "initMenuItemHover(); 1 2 3 4 5 6 7 8 9 10 11 12 13 14 15 16 17 18 19 20 21 22 2…" at bounding box center [260, 136] width 305 height 178
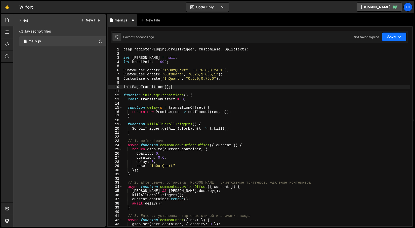
click at [397, 38] on button "Save" at bounding box center [394, 36] width 24 height 9
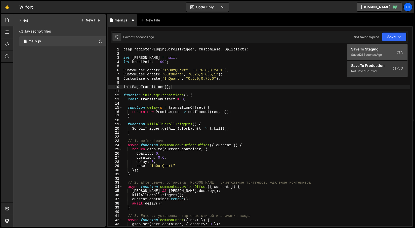
click at [381, 49] on div "Save to Staging S" at bounding box center [377, 49] width 52 height 5
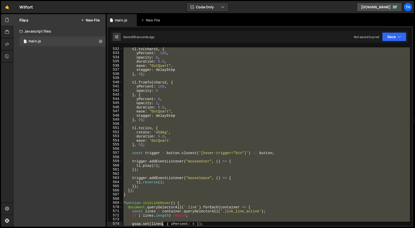
scroll to position [2215, 0]
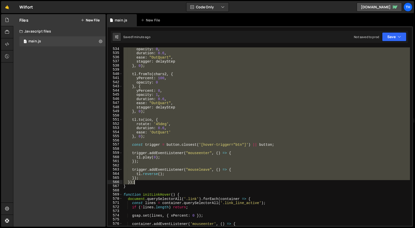
drag, startPoint x: 128, startPoint y: 57, endPoint x: 156, endPoint y: 184, distance: 129.9
click at [156, 184] on div "opacity : 0 , duration : 0.6 , ease : "OutQuart" , stagger : delayStep } , 0 ) …" at bounding box center [267, 140] width 288 height 186
paste textarea
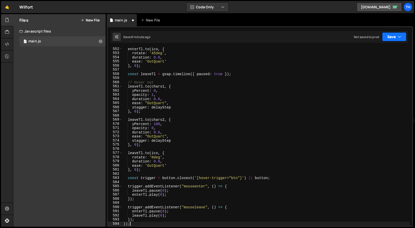
click at [394, 38] on button "Save" at bounding box center [394, 36] width 24 height 9
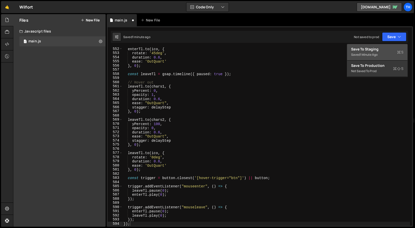
click at [383, 51] on div "Save to Staging S" at bounding box center [377, 49] width 52 height 5
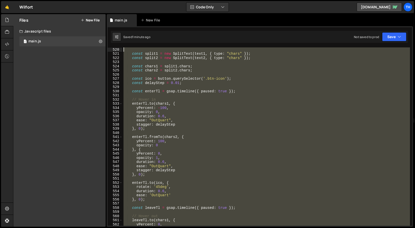
scroll to position [2127, 0]
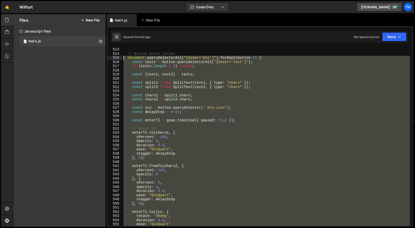
drag, startPoint x: 145, startPoint y: 204, endPoint x: 97, endPoint y: 59, distance: 152.9
click at [97, 59] on div "Files New File Create your first file Get started by starting a Javascript or C…" at bounding box center [214, 120] width 402 height 212
paste textarea "}"
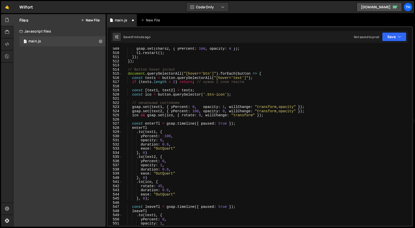
scroll to position [2145, 0]
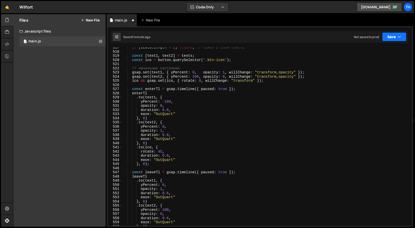
click at [396, 38] on button "Save" at bounding box center [394, 36] width 24 height 9
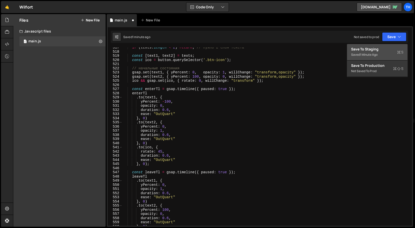
click at [381, 48] on div "Save to Staging S" at bounding box center [377, 49] width 52 height 5
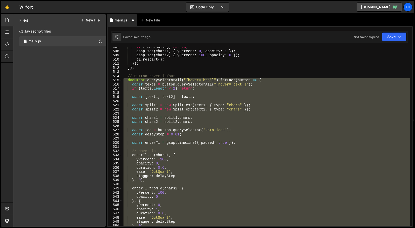
scroll to position [2108, 0]
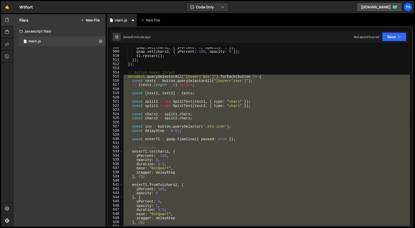
click at [162, 126] on div "gsap . set ( chars1 , { yPercent : 0 , opacity : 1 }) ; gsap . set ( chars2 , {…" at bounding box center [267, 136] width 288 height 178
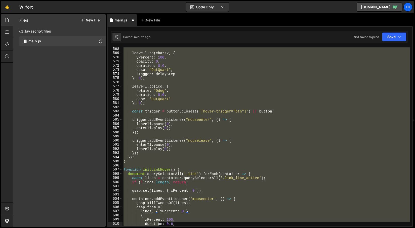
scroll to position [2360, 0]
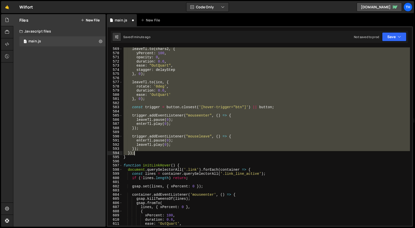
drag, startPoint x: 123, startPoint y: 76, endPoint x: 157, endPoint y: 153, distance: 83.4
click at [157, 153] on div "leaveTl . to ( chars2 , { yPercent : 100 , opacity : 0 , duration : 0.6 , ease …" at bounding box center [267, 140] width 288 height 186
paste textarea "}"
type textarea "}"
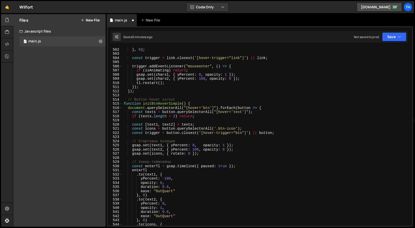
scroll to position [2081, 0]
drag, startPoint x: 197, startPoint y: 103, endPoint x: 94, endPoint y: 103, distance: 102.5
click at [94, 103] on div "Files New File Create your first file Get started by starting a Javascript or C…" at bounding box center [214, 120] width 402 height 212
type textarea "function initBtnHoverSimple() {"
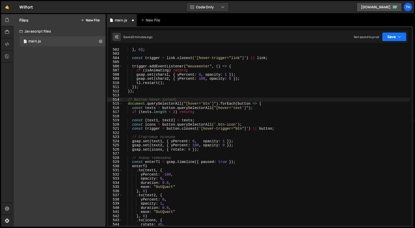
click at [396, 33] on button "Save" at bounding box center [394, 36] width 24 height 9
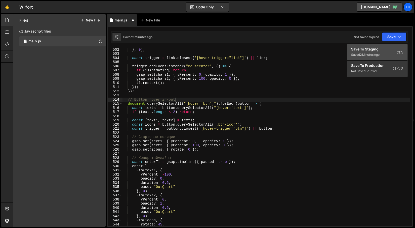
click at [373, 50] on div "Save to Staging S" at bounding box center [377, 49] width 52 height 5
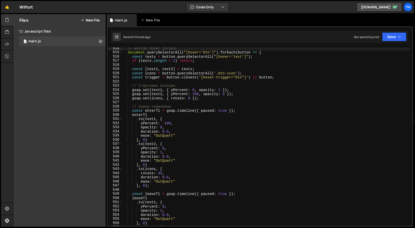
scroll to position [2130, 0]
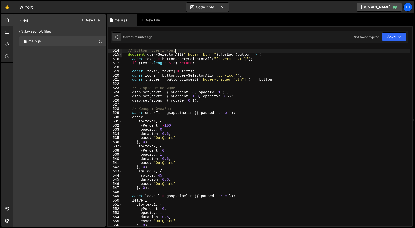
click at [121, 54] on span at bounding box center [121, 55] width 3 height 4
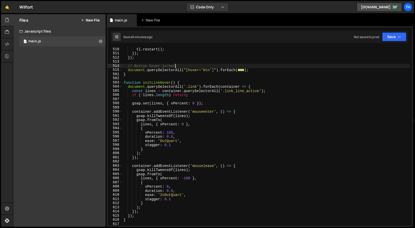
scroll to position [2109, 0]
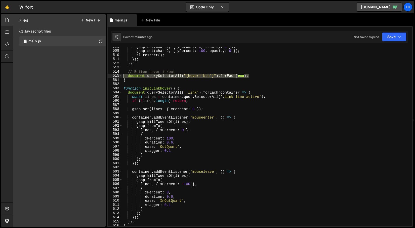
drag, startPoint x: 255, startPoint y: 76, endPoint x: 108, endPoint y: 76, distance: 147.5
click at [108, 76] on div "// Button hover in/out 508 509 510 511 512 513 514 515 581 582 583 584 585 586 …" at bounding box center [260, 136] width 305 height 178
paste textarea "}"
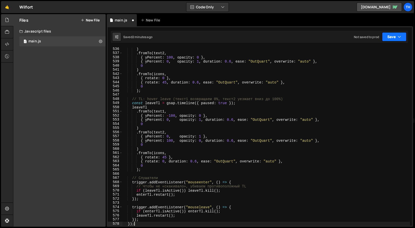
click at [400, 38] on icon "button" at bounding box center [400, 36] width 4 height 5
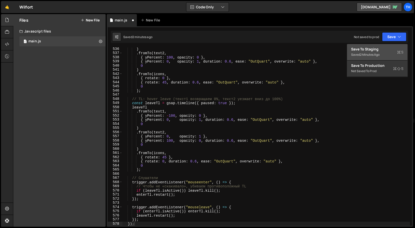
click at [371, 49] on div "Save to Staging S" at bounding box center [377, 49] width 52 height 5
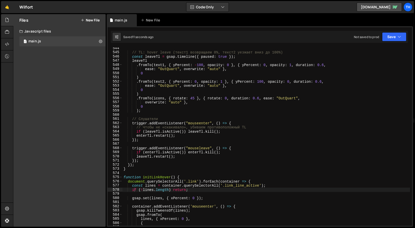
scroll to position [2257, 0]
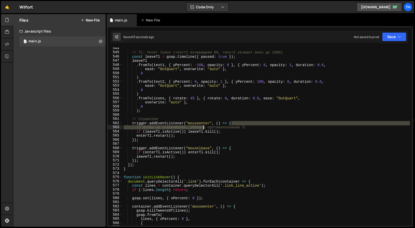
drag, startPoint x: 254, startPoint y: 124, endPoint x: 192, endPoint y: 128, distance: 62.1
click at [192, 128] on div "// TL: hover leave (текст1 возвращаем 0%, текст2 уезжает вниз до 100%) const le…" at bounding box center [267, 139] width 288 height 186
click at [192, 128] on div "// TL: hover leave (текст1 возвращаем 0%, текст2 уезжает вниз до 100%) const le…" at bounding box center [267, 136] width 288 height 178
type textarea "// Чтобы не «скакивало», убиваем противоположный TL"
drag, startPoint x: 253, startPoint y: 127, endPoint x: 115, endPoint y: 127, distance: 138.5
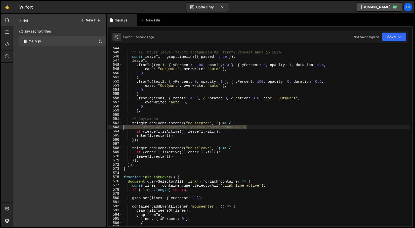
click at [115, 127] on div "// Чтобы не «скакивало», убиваем противоположный TL 544 545 546 547 548 549 550…" at bounding box center [260, 136] width 305 height 178
type textarea "trigger.addEventListener("mouseenter", () => {"
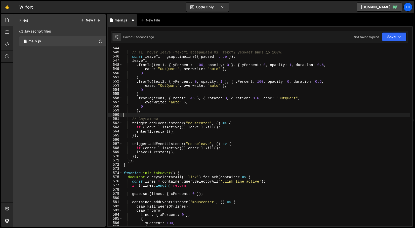
drag, startPoint x: 173, startPoint y: 116, endPoint x: 89, endPoint y: 116, distance: 84.3
click at [89, 116] on div "Files New File Create your first file Get started by starting a Javascript or C…" at bounding box center [214, 120] width 402 height 212
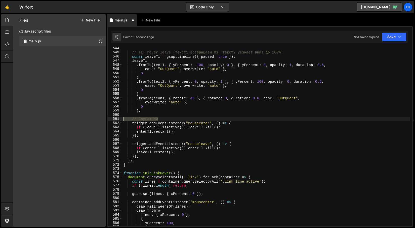
drag, startPoint x: 163, startPoint y: 119, endPoint x: 99, endPoint y: 119, distance: 64.5
click at [99, 119] on div "Files New File Create your first file Get started by starting a Javascript or C…" at bounding box center [214, 120] width 402 height 212
type textarea "// Слушатели"
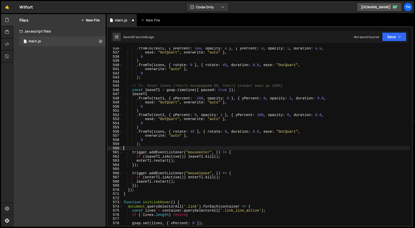
scroll to position [2224, 0]
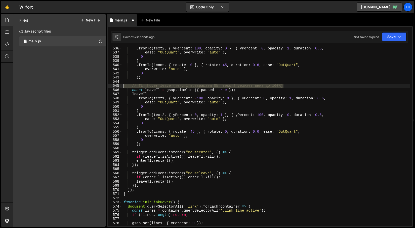
drag, startPoint x: 295, startPoint y: 84, endPoint x: 104, endPoint y: 84, distance: 191.3
click at [104, 84] on div "Files New File Create your first file Get started by starting a Javascript or C…" at bounding box center [214, 120] width 402 height 212
type textarea "// TL: hover leave (текст1 возвращаем 0%, текст2 уезжает вниз до 100%)"
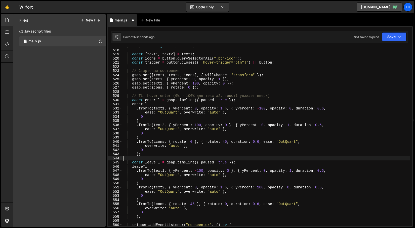
scroll to position [2144, 0]
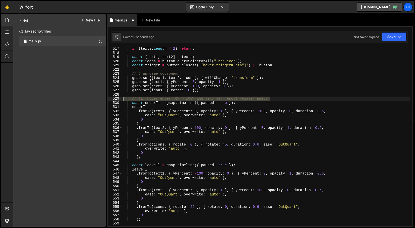
drag, startPoint x: 276, startPoint y: 98, endPoint x: 54, endPoint y: 99, distance: 221.8
click at [54, 99] on div "Files New File Create your first file Get started by starting a Javascript or C…" at bounding box center [214, 120] width 402 height 212
type textarea "// TL: hover enter (0% → 100% для текста2, текст1 уезжает вверх)"
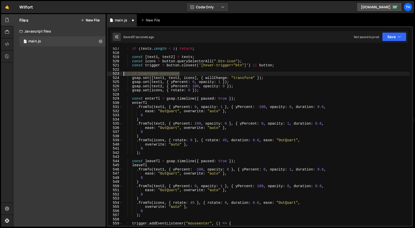
drag, startPoint x: 183, startPoint y: 74, endPoint x: 117, endPoint y: 75, distance: 66.2
click at [117, 75] on div "517 518 519 520 521 522 523 524 525 526 527 528 529 530 531 532 533 534 535 536…" at bounding box center [260, 136] width 305 height 178
type textarea "// Стартовые состояния"
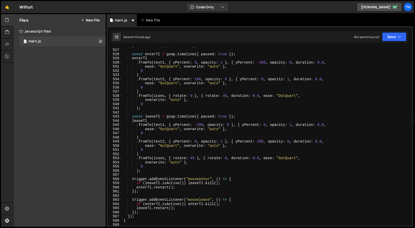
scroll to position [2205, 0]
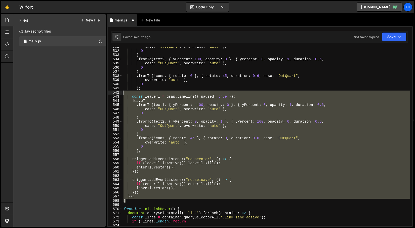
drag, startPoint x: 139, startPoint y: 199, endPoint x: 148, endPoint y: 94, distance: 104.9
click at [148, 94] on div "ease : "OutQuart" , overwrite : "auto" } , 0 ) . fromTo ( text2 , { yPercent : …" at bounding box center [267, 138] width 288 height 186
click at [133, 173] on div "ease : "OutQuart" , overwrite : "auto" } , 0 ) . fromTo ( text2 , { yPercent : …" at bounding box center [267, 136] width 288 height 178
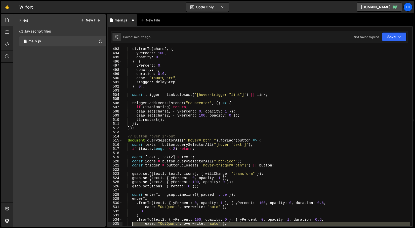
scroll to position [2090, 0]
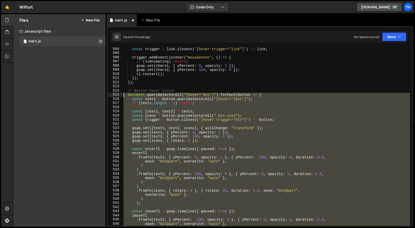
drag, startPoint x: 136, startPoint y: 196, endPoint x: 114, endPoint y: 92, distance: 106.4
click at [114, 92] on div "}); 504 505 506 507 508 509 510 511 512 513 514 515 516 517 518 519 520 521 522…" at bounding box center [260, 136] width 305 height 178
paste textarea "}"
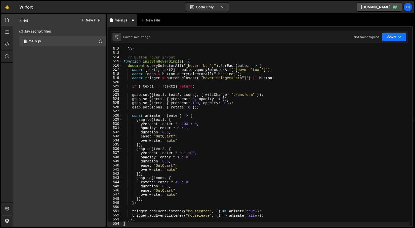
click at [389, 36] on button "Save" at bounding box center [394, 36] width 24 height 9
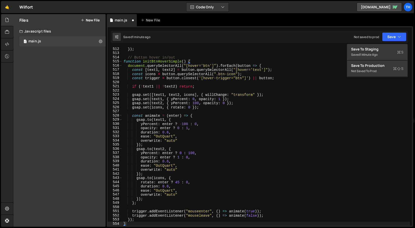
click at [261, 66] on div "}) ; // Button hover in/out function initBtnHoverSimple ( ) { document . queryS…" at bounding box center [267, 140] width 288 height 186
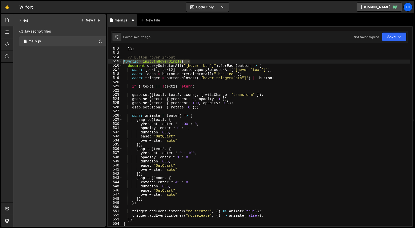
drag, startPoint x: 200, startPoint y: 61, endPoint x: 111, endPoint y: 60, distance: 88.9
click at [111, 60] on div "document.querySelectorAll("[hover='btn']").forEach(button => { 512 513 514 515 …" at bounding box center [260, 136] width 305 height 178
type textarea "function initBtnHoverSimple() {"
drag, startPoint x: 391, startPoint y: 40, endPoint x: 383, endPoint y: 41, distance: 7.5
click at [391, 40] on button "Save" at bounding box center [394, 36] width 24 height 9
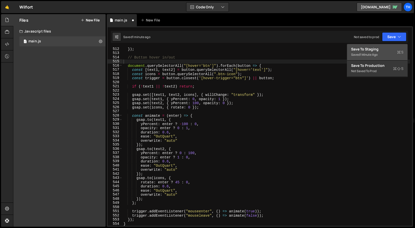
click at [358, 50] on div "Save to Staging S" at bounding box center [377, 49] width 52 height 5
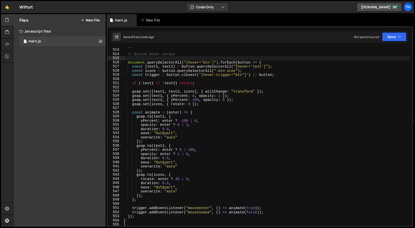
scroll to position [2127, 0]
click at [148, 83] on div "}) ; // Button hover in/out document . querySelectorAll ( "[hover='btn']" ) . f…" at bounding box center [267, 136] width 288 height 186
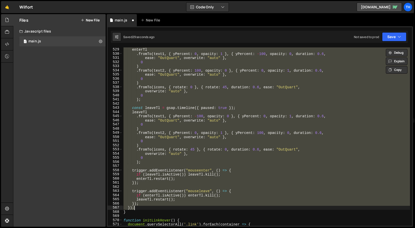
scroll to position [2193, 0]
click at [173, 116] on div "const enterTl = gsap . timeline ({ paused : true }) ; enterTl . fromTo ( text1 …" at bounding box center [267, 136] width 288 height 178
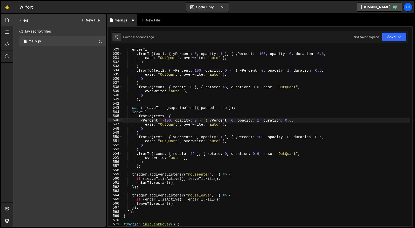
scroll to position [0, 1]
click at [177, 119] on div "const enterTl = gsap . timeline ({ paused : true }) ; enterTl . fromTo ( text1 …" at bounding box center [267, 136] width 288 height 186
click at [174, 121] on div "const enterTl = gsap . timeline ({ paused : true }) ; enterTl . fromTo ( text1 …" at bounding box center [267, 136] width 288 height 186
type textarea "opacity: 0 }, { yPercent: 0, opacity: 1, duration: 0.6,"
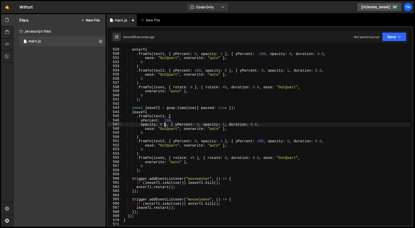
click at [165, 124] on div "const enterTl = gsap . timeline ({ paused : true }) ; enterTl . fromTo ( text1 …" at bounding box center [267, 136] width 288 height 186
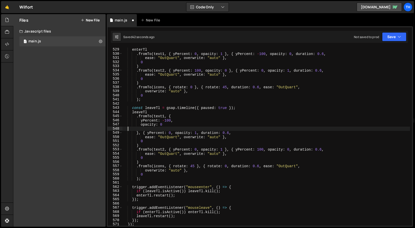
scroll to position [0, 0]
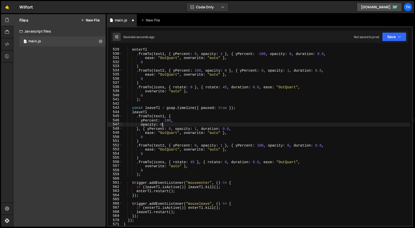
click at [180, 119] on div "const enterTl = gsap . timeline ({ paused : true }) ; enterTl . fromTo ( text1 …" at bounding box center [267, 136] width 288 height 186
click at [180, 116] on div "const enterTl = gsap . timeline ({ paused : true }) ; enterTl . fromTo ( text1 …" at bounding box center [267, 136] width 288 height 186
click at [147, 129] on div "const enterTl = gsap . timeline ({ paused : true }) ; enterTl . fromTo ( text1 …" at bounding box center [267, 136] width 288 height 186
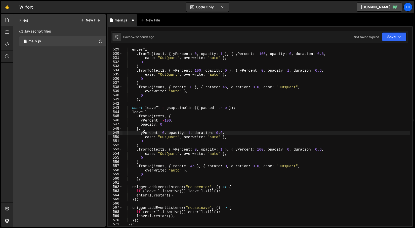
scroll to position [0, 1]
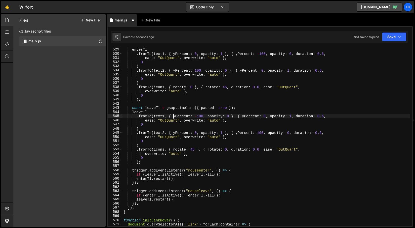
type textarea "// Стартовые состояния"
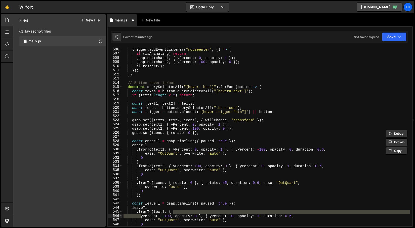
scroll to position [2098, 0]
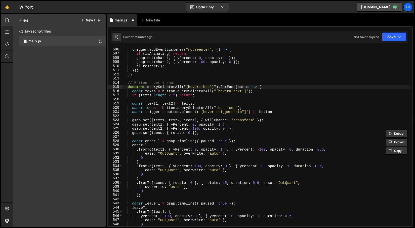
drag, startPoint x: 128, startPoint y: 87, endPoint x: 138, endPoint y: 100, distance: 16.3
click at [136, 98] on div "trigger . addEventListener ( "mouseenter" , ( ) => { if ( isAnimating ) return …" at bounding box center [267, 140] width 288 height 186
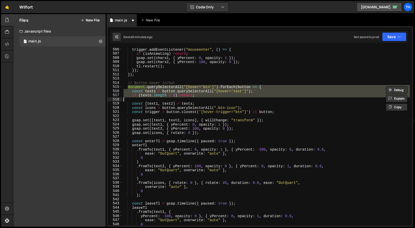
drag, startPoint x: 141, startPoint y: 120, endPoint x: 141, endPoint y: 115, distance: 5.8
click at [141, 121] on div "trigger . addEventListener ( "mouseenter" , ( ) => { if ( isAnimating ) return …" at bounding box center [267, 140] width 288 height 186
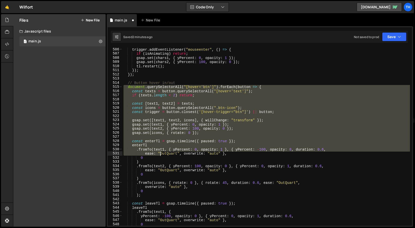
drag, startPoint x: 124, startPoint y: 86, endPoint x: 160, endPoint y: 161, distance: 82.5
click at [161, 162] on div "trigger . addEventListener ( "mouseenter" , ( ) => { if ( isAnimating ) return …" at bounding box center [267, 140] width 288 height 186
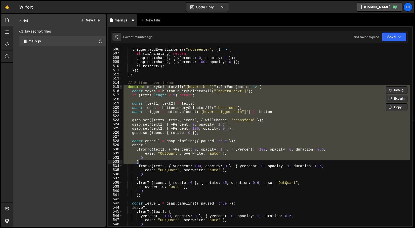
click at [121, 86] on span at bounding box center [121, 87] width 3 height 4
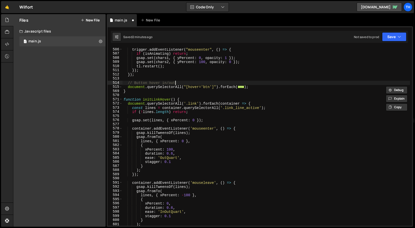
click at [247, 84] on div "trigger . addEventListener ( "mouseenter" , ( ) => { if ( isAnimating ) return …" at bounding box center [267, 140] width 288 height 186
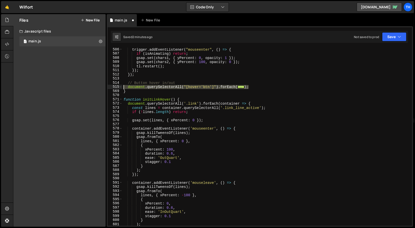
drag, startPoint x: 256, startPoint y: 85, endPoint x: 97, endPoint y: 87, distance: 158.9
click at [97, 87] on div "Files New File Create your first file Get started by starting a Javascript or C…" at bounding box center [214, 120] width 402 height 212
paste textarea "</script>"
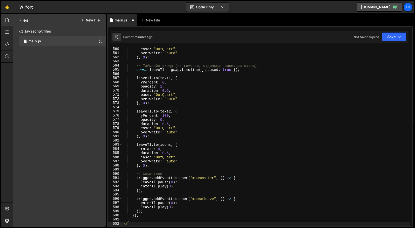
type textarea "<"
type textarea "}"
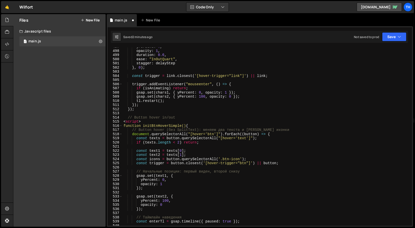
scroll to position [2063, 0]
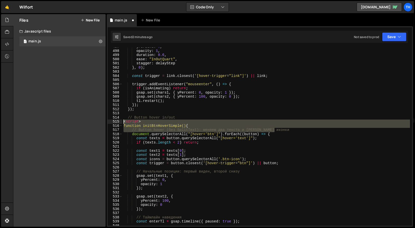
drag, startPoint x: 286, startPoint y: 130, endPoint x: 103, endPoint y: 123, distance: 182.2
click at [103, 123] on div "Files New File Create your first file Get started by starting a Javascript or C…" at bounding box center [214, 120] width 402 height 212
type textarea "<script> function initBtnHoverSimple() {"
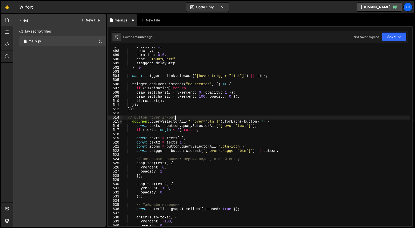
click at [120, 121] on span at bounding box center [121, 121] width 3 height 4
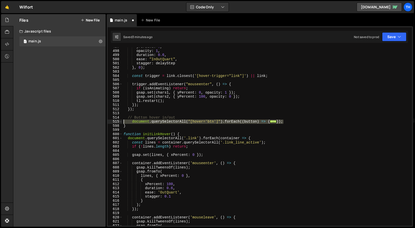
drag, startPoint x: 297, startPoint y: 121, endPoint x: 112, endPoint y: 121, distance: 184.3
click at [112, 121] on div "// Button hover in/out 497 498 499 500 501 502 503 504 505 506 507 508 509 510 …" at bounding box center [260, 136] width 305 height 178
type textarea "document.querySelectorAll("[hover='btn']").forEach((button) => { const texts = …"
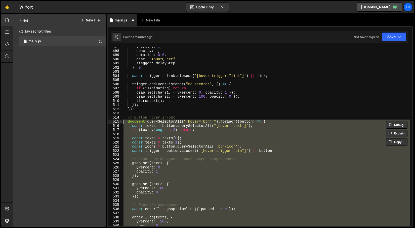
click at [151, 132] on div "yPercent : 0 , opacity : 1 , duration : 0.6 , ease : "InOutQuart" , stagger : d…" at bounding box center [267, 138] width 288 height 186
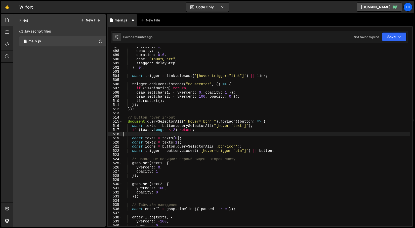
click at [151, 132] on div "yPercent : 0 , opacity : 1 , duration : 0.6 , ease : "InOutQuart" , stagger : d…" at bounding box center [267, 138] width 288 height 186
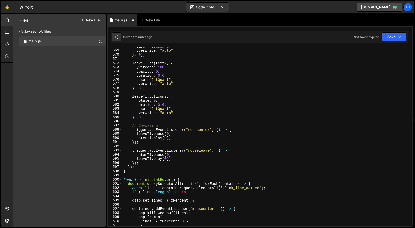
scroll to position [2367, 0]
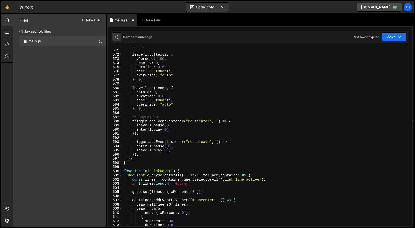
click at [388, 38] on button "Save" at bounding box center [394, 36] width 24 height 9
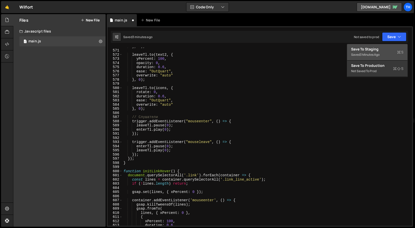
click at [369, 55] on div "3 minutes ago" at bounding box center [370, 54] width 20 height 4
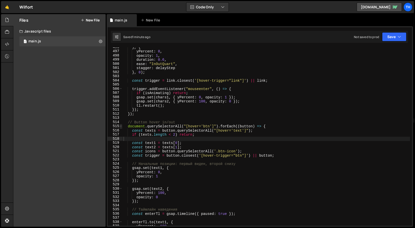
click at [121, 126] on span at bounding box center [121, 126] width 3 height 4
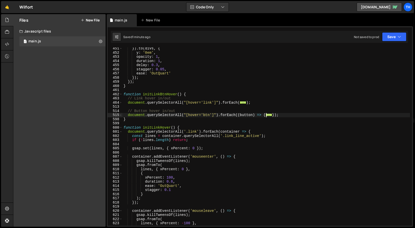
scroll to position [1870, 0]
click at [140, 129] on div "}) . to ( divs , { y : '0em' , opacity : 1 , duration : 1 , delay : 0.3 , stagg…" at bounding box center [267, 139] width 288 height 186
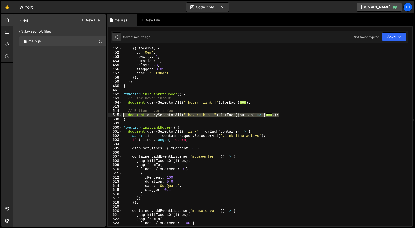
drag, startPoint x: 284, startPoint y: 115, endPoint x: 96, endPoint y: 115, distance: 188.6
click at [96, 115] on div "Files New File Create your first file Get started by starting a Javascript or C…" at bounding box center [214, 120] width 402 height 212
paste textarea "}"
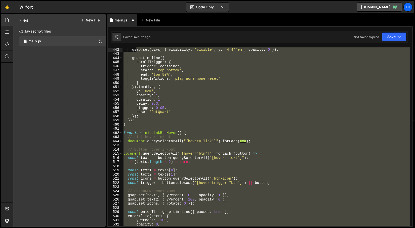
scroll to position [1832, 0]
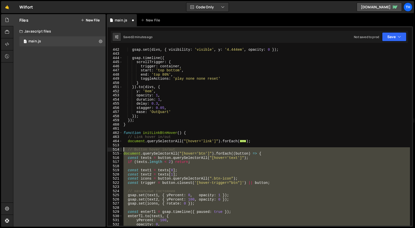
drag, startPoint x: 132, startPoint y: 203, endPoint x: 118, endPoint y: 150, distance: 54.9
click at [118, 150] on div "}); 442 443 444 445 446 447 448 449 450 451 452 453 454 455 456 457 458 459 460…" at bounding box center [260, 136] width 305 height 178
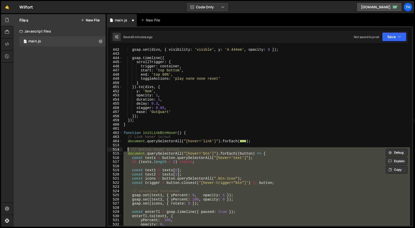
click at [139, 151] on div "gsap . set ( divs , { visibility : 'visible' , y : '4.444em' , opacity : 0 }) ;…" at bounding box center [267, 136] width 288 height 178
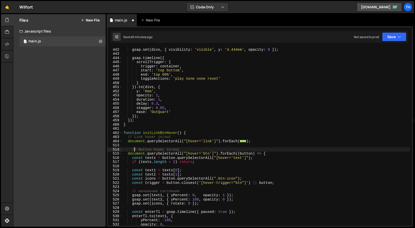
click at [134, 150] on div "gsap . set ( divs , { visibility : 'visible' , y : '4.444em' , opacity : 0 }) ;…" at bounding box center [267, 140] width 288 height 186
click at [394, 40] on button "Save" at bounding box center [394, 36] width 24 height 9
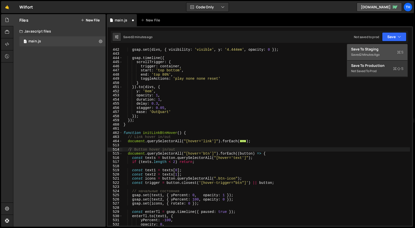
click at [367, 49] on div "Save to Staging S" at bounding box center [377, 49] width 52 height 5
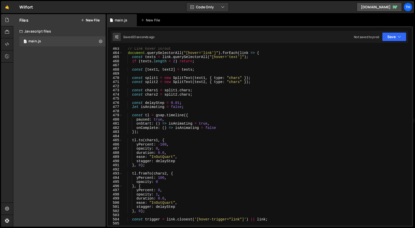
scroll to position [1907, 0]
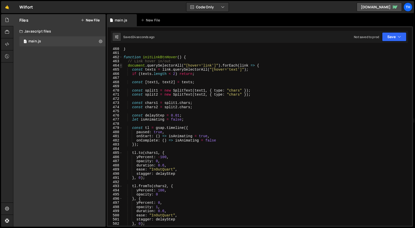
click at [121, 66] on span at bounding box center [121, 65] width 3 height 4
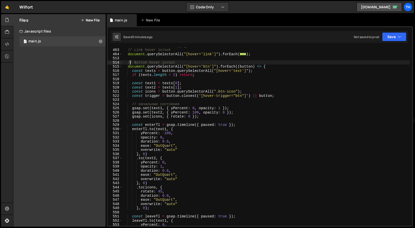
scroll to position [1918, 0]
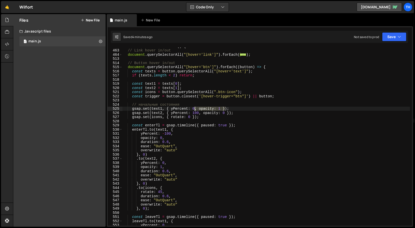
drag, startPoint x: 224, startPoint y: 109, endPoint x: 196, endPoint y: 109, distance: 28.7
click at [196, 109] on div "function initLinkBtnHover ( ) { // Link hover in/out document . querySelectorAl…" at bounding box center [267, 137] width 288 height 186
click at [222, 108] on div "function initLinkBtnHover ( ) { // Link hover in/out document . querySelectorAl…" at bounding box center [267, 136] width 288 height 178
drag, startPoint x: 221, startPoint y: 109, endPoint x: 195, endPoint y: 107, distance: 25.5
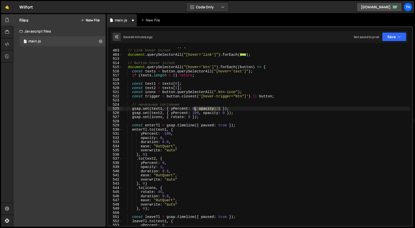
click at [195, 107] on div "function initLinkBtnHover ( ) { // Link hover in/out document . querySelectorAl…" at bounding box center [267, 137] width 288 height 186
click at [225, 113] on div "function initLinkBtnHover ( ) { // Link hover in/out document . querySelectorAl…" at bounding box center [267, 137] width 288 height 186
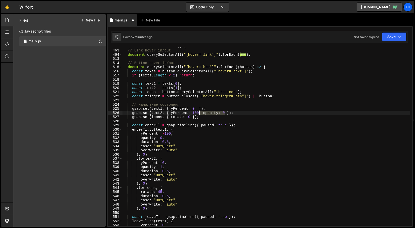
drag, startPoint x: 226, startPoint y: 114, endPoint x: 200, endPoint y: 114, distance: 26.2
click at [200, 114] on div "function initLinkBtnHover ( ) { // Link hover in/out document . querySelectorAl…" at bounding box center [267, 137] width 288 height 186
click at [200, 107] on div "function initLinkBtnHover ( ) { // Link hover in/out document . querySelectorAl…" at bounding box center [267, 137] width 288 height 186
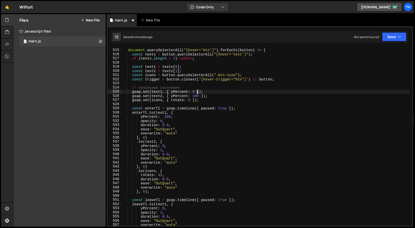
scroll to position [1935, 0]
drag, startPoint x: 151, startPoint y: 117, endPoint x: 173, endPoint y: 120, distance: 22.0
click at [173, 120] on div "// Button hover in/out document . querySelectorAll ( "[hover='btn']" ) . forEac…" at bounding box center [267, 137] width 288 height 186
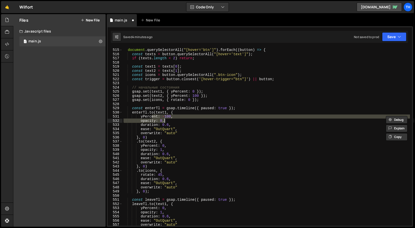
click at [160, 125] on div "// Button hover in/out document . querySelectorAll ( "[hover='btn']" ) . forEac…" at bounding box center [267, 137] width 288 height 186
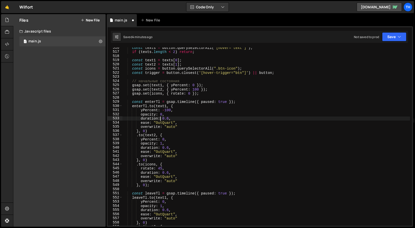
scroll to position [1942, 0]
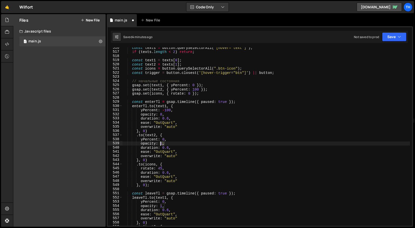
drag, startPoint x: 168, startPoint y: 143, endPoint x: 114, endPoint y: 142, distance: 53.9
click at [114, 142] on div "duration: 0.6, 516 517 518 519 520 521 522 523 524 525 526 527 528 529 530 531 …" at bounding box center [260, 136] width 305 height 178
type textarea "opacity: 1,"
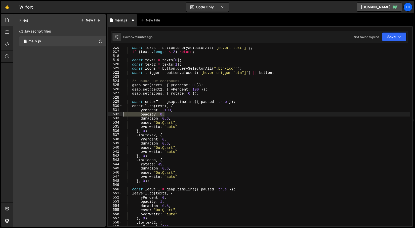
drag, startPoint x: 172, startPoint y: 113, endPoint x: 98, endPoint y: 112, distance: 74.0
click at [98, 112] on div "Files New File Create your first file Get started by starting a Javascript or C…" at bounding box center [214, 120] width 402 height 212
type textarea "opacity: 0,"
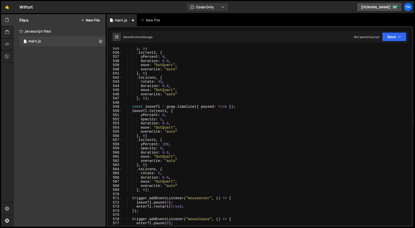
scroll to position [2020, 0]
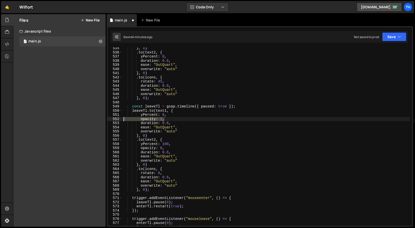
drag, startPoint x: 173, startPoint y: 119, endPoint x: 61, endPoint y: 117, distance: 111.6
click at [61, 117] on div "Files New File Create your first file Get started by starting a Javascript or C…" at bounding box center [214, 120] width 402 height 212
type textarea "opacity: 1,"
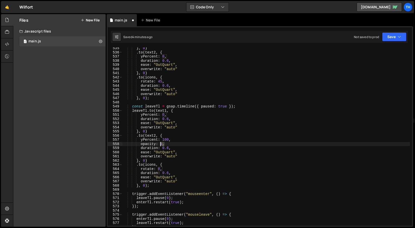
drag, startPoint x: 173, startPoint y: 144, endPoint x: 103, endPoint y: 144, distance: 70.2
click at [103, 144] on div "Files New File Create your first file Get started by starting a Javascript or C…" at bounding box center [214, 120] width 402 height 212
type textarea "opacity: 0,"
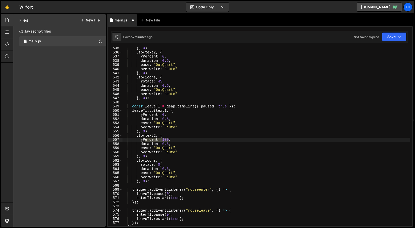
drag, startPoint x: 146, startPoint y: 139, endPoint x: 169, endPoint y: 139, distance: 23.4
click at [169, 139] on div "} , 0 ) . to ( text2 , { yPercent : 0 , duration : 0.6 , ease : "OutQuart" , ov…" at bounding box center [267, 139] width 288 height 186
click at [169, 139] on div "} , 0 ) . to ( text2 , { yPercent : 0 , duration : 0.6 , ease : "OutQuart" , ov…" at bounding box center [267, 136] width 288 height 178
click at [147, 147] on div "} , 0 ) . to ( text2 , { yPercent : 0 , duration : 0.6 , ease : "OutQuart" , ov…" at bounding box center [267, 139] width 288 height 186
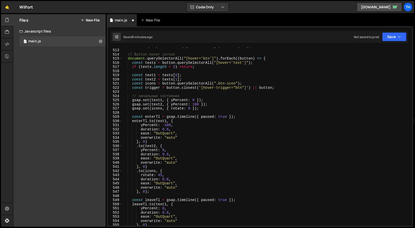
scroll to position [1914, 0]
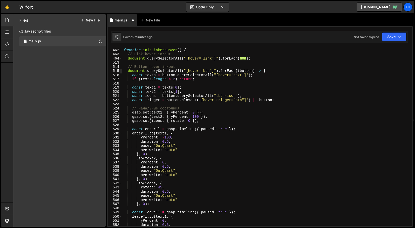
click at [122, 72] on span at bounding box center [121, 71] width 3 height 4
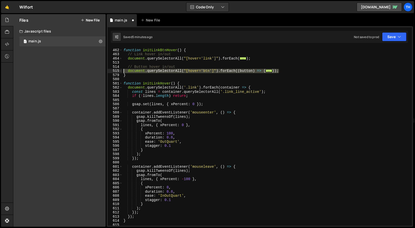
drag, startPoint x: 284, startPoint y: 71, endPoint x: 119, endPoint y: 69, distance: 165.4
click at [119, 69] on div "ease: "OutQuart", 461 462 463 464 513 514 515 579 580 581 582 583 584 585 586 5…" at bounding box center [260, 136] width 305 height 178
paste textarea "}"
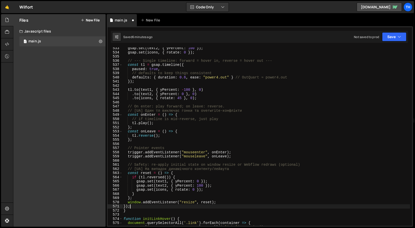
scroll to position [2012, 0]
click at [388, 46] on div "// CMS 1 2 3 4 5 6 7 8 9 10 11 12 13 100 101 102 103 104 105 106 107 108 109 11…" at bounding box center [260, 126] width 307 height 200
click at [388, 40] on button "Save" at bounding box center [394, 36] width 24 height 9
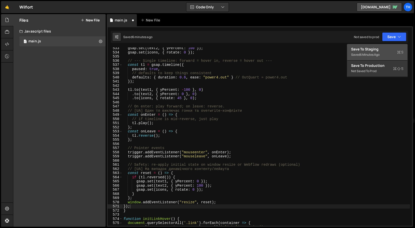
click at [372, 60] on button "Save to Staging S Saved 6 minutes ago" at bounding box center [377, 52] width 60 height 16
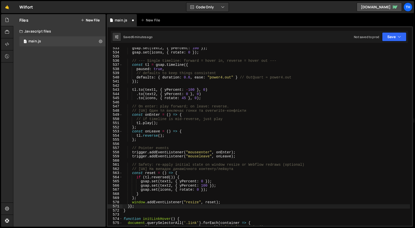
scroll to position [2211, 0]
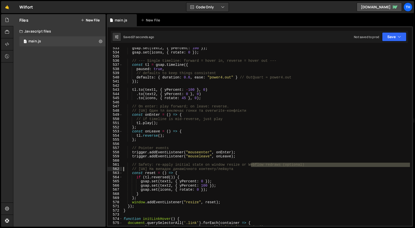
drag, startPoint x: 251, startPoint y: 166, endPoint x: 120, endPoint y: 168, distance: 130.7
click at [120, 168] on div "// Safety: re-apply initial state on window resize or Webflow redraws (optional…" at bounding box center [260, 136] width 305 height 178
click at [201, 170] on div "gsap . set ( text2 , { yPercent : 100 }) ; gsap . set ( icons , { rotate : 0 })…" at bounding box center [267, 139] width 288 height 186
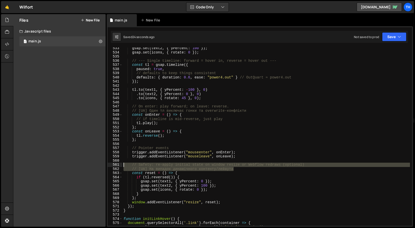
drag, startPoint x: 249, startPoint y: 168, endPoint x: 107, endPoint y: 163, distance: 142.1
click at [107, 163] on div "// CMS 1 2 3 4 5 6 7 8 9 10 11 12 13 100 101 102 103 104 105 106 107 108 109 11…" at bounding box center [260, 126] width 307 height 200
type textarea "// Safety: re-apply initial state on window resize or Webflow redraws (optional…"
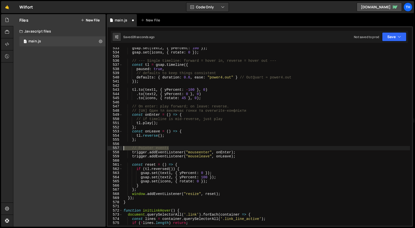
drag, startPoint x: 185, startPoint y: 147, endPoint x: 95, endPoint y: 147, distance: 89.1
click at [95, 147] on div "Files New File Create your first file Get started by starting a Javascript or C…" at bounding box center [214, 120] width 402 height 212
type textarea "// Pointer events"
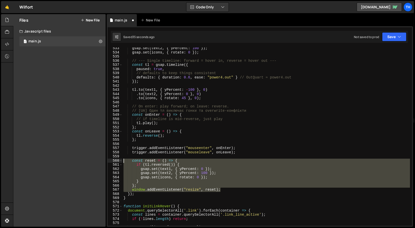
drag, startPoint x: 224, startPoint y: 189, endPoint x: 108, endPoint y: 160, distance: 120.3
click at [108, 160] on div "533 534 535 536 537 538 539 540 541 542 543 544 545 546 547 548 549 550 551 552…" at bounding box center [260, 136] width 305 height 178
type textarea "const reset = () => { if (tl.reversed()) {"
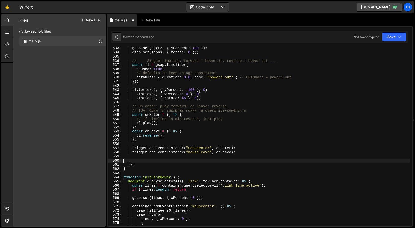
type textarea "}; window.addEventListener("resize", reset);"
click at [393, 35] on button "Save" at bounding box center [394, 36] width 24 height 9
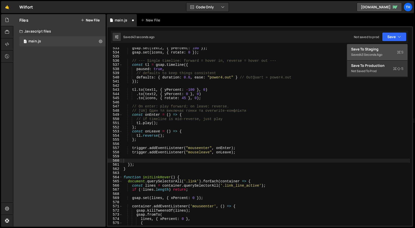
click at [369, 47] on div "Save to Staging S" at bounding box center [377, 49] width 52 height 5
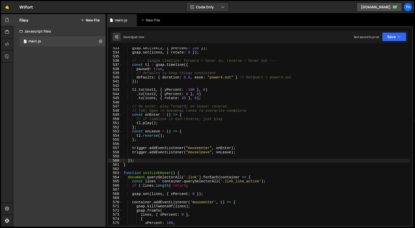
type textarea "trigger.addEventListener("mouseenter", onEnter);"
click at [139, 149] on div "gsap . set ( text2 , { yPercent : 100 }) ; gsap . set ( icons , { rotate : 0 })…" at bounding box center [267, 139] width 288 height 186
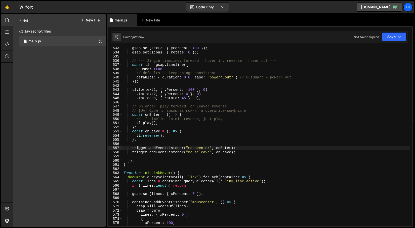
click at [134, 155] on div "gsap . set ( text2 , { yPercent : 100 }) ; gsap . set ( icons , { rotate : 0 })…" at bounding box center [267, 139] width 288 height 186
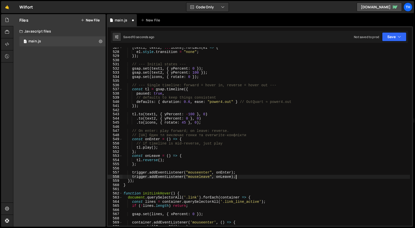
scroll to position [2187, 0]
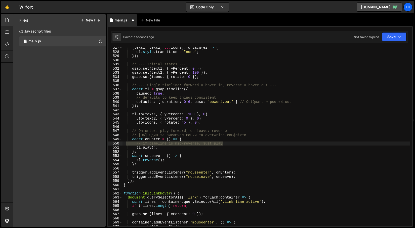
drag, startPoint x: 229, startPoint y: 144, endPoint x: 102, endPoint y: 142, distance: 126.4
click at [102, 143] on div "Files New File Create your first file Get started by starting a Javascript or C…" at bounding box center [214, 120] width 402 height 212
type textarea "// if timeline is mid-reverse, just play"
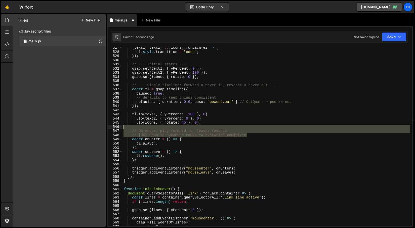
drag, startPoint x: 256, startPoint y: 134, endPoint x: 78, endPoint y: 128, distance: 177.8
click at [78, 128] on div "Files New File Create your first file Get started by starting a Javascript or C…" at bounding box center [214, 120] width 402 height 212
type textarea "// On enter: play forward; on leave: reverse."
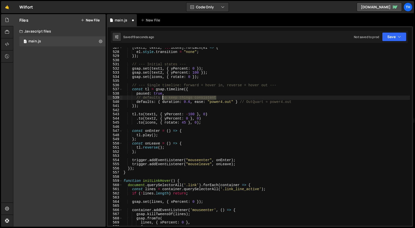
drag, startPoint x: 224, startPoint y: 97, endPoint x: 80, endPoint y: 96, distance: 144.0
click at [80, 96] on div "Files New File Create your first file Get started by starting a Javascript or C…" at bounding box center [214, 120] width 402 height 212
type textarea "// defaults to keep things consistent"
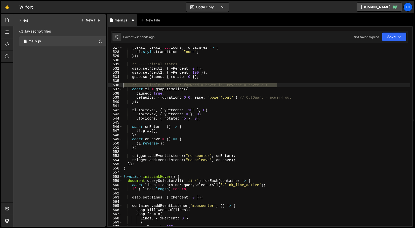
drag, startPoint x: 300, startPoint y: 83, endPoint x: 63, endPoint y: 85, distance: 236.9
click at [63, 85] on div "Files New File Create your first file Get started by starting a Javascript or C…" at bounding box center [214, 120] width 402 height 212
type textarea "// --- Single timeline: forward = hover in, reverse = hover out ---"
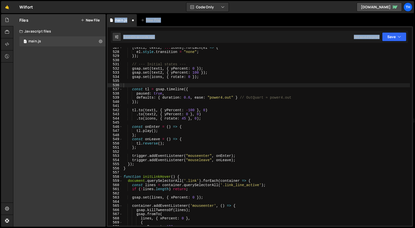
drag, startPoint x: 63, startPoint y: 85, endPoint x: 122, endPoint y: 77, distance: 59.9
click at [122, 77] on div "Files New File Create your first file Get started by starting a Javascript or C…" at bounding box center [214, 120] width 402 height 212
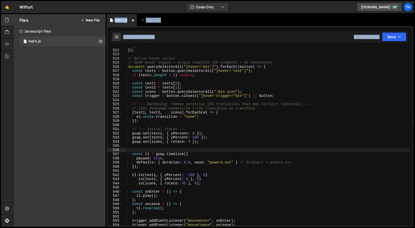
scroll to position [2111, 0]
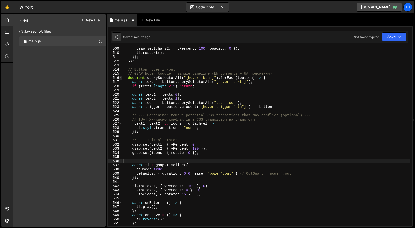
click at [122, 78] on span at bounding box center [121, 78] width 3 height 4
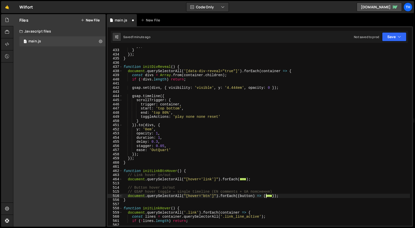
scroll to position [1796, 0]
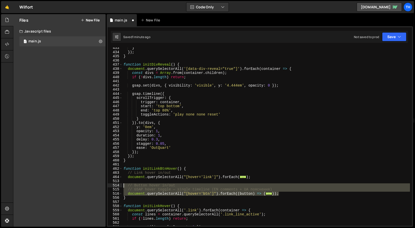
drag, startPoint x: 282, startPoint y: 193, endPoint x: 104, endPoint y: 183, distance: 178.3
click at [104, 183] on div "Files New File Create your first file Get started by starting a Javascript or C…" at bounding box center [214, 120] width 402 height 212
paste textarea "});"
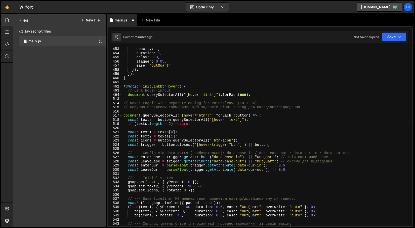
scroll to position [1878, 0]
click at [395, 36] on button "Save" at bounding box center [394, 36] width 24 height 9
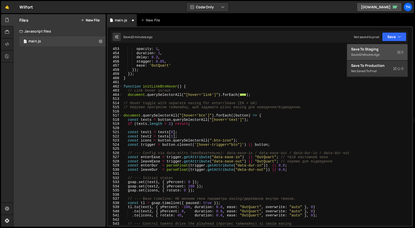
click at [377, 47] on div "Save to Staging S" at bounding box center [377, 49] width 52 height 5
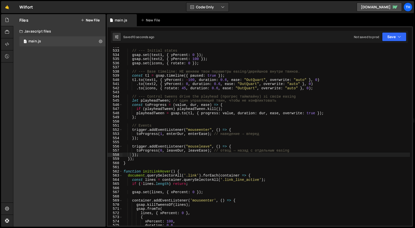
scroll to position [2209, 0]
drag, startPoint x: 306, startPoint y: 151, endPoint x: 213, endPoint y: 150, distance: 93.2
click at [213, 150] on div "// --- Initial states gsap . set ( text1 , { yPercent : 0 }) ; gsap . set ( tex…" at bounding box center [267, 138] width 288 height 186
drag, startPoint x: 263, startPoint y: 133, endPoint x: 211, endPoint y: 133, distance: 52.4
click at [211, 133] on div "// --- Initial states gsap . set ( text1 , { yPercent : 0 }) ; gsap . set ( tex…" at bounding box center [267, 138] width 288 height 186
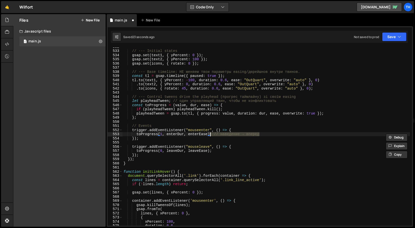
click at [260, 138] on div "// --- Initial states gsap . set ( text1 , { yPercent : 0 }) ; gsap . set ( tex…" at bounding box center [267, 138] width 288 height 186
drag, startPoint x: 263, startPoint y: 134, endPoint x: 212, endPoint y: 134, distance: 50.1
click at [212, 134] on div "// --- Initial states gsap . set ( text1 , { yPercent : 0 }) ; gsap . set ( tex…" at bounding box center [267, 138] width 288 height 186
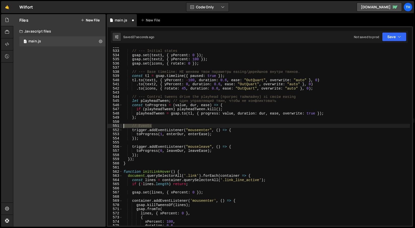
drag, startPoint x: 174, startPoint y: 126, endPoint x: 63, endPoint y: 125, distance: 111.3
click at [63, 125] on div "Files New File Create your first file Get started by starting a Javascript or C…" at bounding box center [214, 120] width 402 height 212
type textarea "// Events"
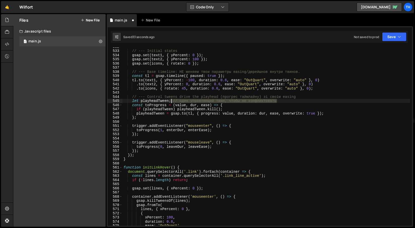
drag, startPoint x: 287, startPoint y: 101, endPoint x: 171, endPoint y: 101, distance: 115.1
click at [171, 101] on div "// --- Initial states gsap . set ( text1 , { yPercent : 0 }) ; gsap . set ( tex…" at bounding box center [267, 138] width 288 height 186
drag, startPoint x: 305, startPoint y: 97, endPoint x: 115, endPoint y: 97, distance: 189.8
click at [115, 97] on div "let playheadTween; 532 533 534 535 536 537 538 539 540 541 542 543 544 545 546 …" at bounding box center [260, 136] width 305 height 178
type textarea "// --- Control tweens drive the playhead (прогрес таймлайну) зі своїм easing"
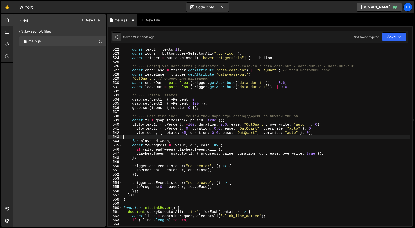
scroll to position [2164, 0]
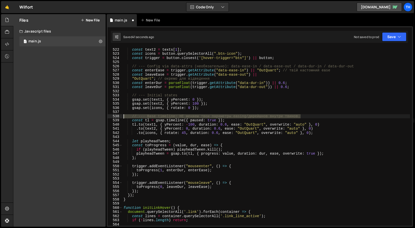
drag, startPoint x: 311, startPoint y: 115, endPoint x: 104, endPoint y: 116, distance: 206.7
click at [104, 116] on div "Files New File Create your first file Get started by starting a Javascript or C…" at bounding box center [214, 120] width 402 height 212
type textarea "// --- Base timeline: НЕ меняем твои параметры easing/дюрейшнов внутри твинов."
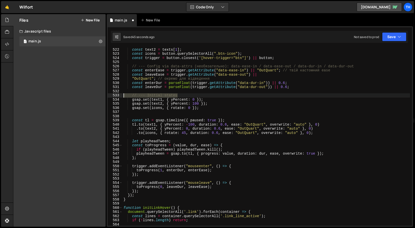
drag, startPoint x: 186, startPoint y: 95, endPoint x: 116, endPoint y: 94, distance: 70.8
click at [116, 94] on div "521 522 523 524 525 526 527 528 529 530 531 532 533 534 535 536 537 538 539 540…" at bounding box center [260, 136] width 305 height 178
type textarea "// --- Initial states"
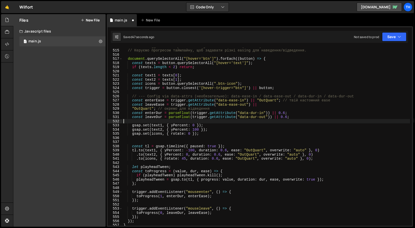
scroll to position [2133, 0]
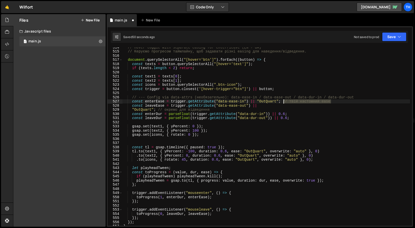
drag, startPoint x: 343, startPoint y: 100, endPoint x: 283, endPoint y: 100, distance: 60.4
click at [283, 100] on div "// Hover toggle with separate easing for enter/leave (EN + UA) // Керуємо прогр…" at bounding box center [267, 138] width 288 height 186
drag, startPoint x: 366, startPoint y: 96, endPoint x: 115, endPoint y: 99, distance: 250.8
click at [116, 99] on div "const enterEase = trigger.getAttribute("data-ease-in") || "OutQuart"; 514 515 5…" at bounding box center [260, 136] width 305 height 178
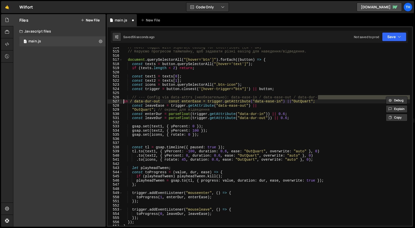
click at [318, 97] on div "// Hover toggle with separate easing for enter/leave (EN + UA) // Керуємо прогр…" at bounding box center [267, 136] width 288 height 178
type textarea "// --- Config via data-attrs (необязательно): data-ease-in / data-ease-out / da…"
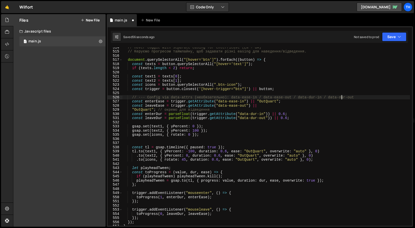
click at [342, 96] on div "// Hover toggle with separate easing for enter/leave (EN + UA) // Керуємо прогр…" at bounding box center [267, 138] width 288 height 186
drag, startPoint x: 363, startPoint y: 97, endPoint x: 104, endPoint y: 98, distance: 258.6
click at [104, 98] on div "Files New File Create your first file Get started by starting a Javascript or C…" at bounding box center [214, 120] width 402 height 212
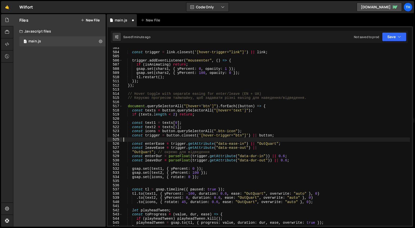
scroll to position [2059, 0]
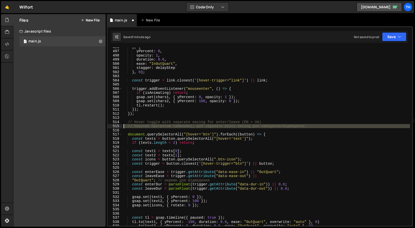
drag, startPoint x: 263, startPoint y: 128, endPoint x: 108, endPoint y: 124, distance: 154.9
click at [108, 124] on div "496 497 498 499 500 501 502 503 504 505 506 507 508 509 510 511 512 513 514 515…" at bounding box center [260, 136] width 305 height 178
type textarea "// Керуємо прогресом таймлайну, щоб задавати різні easing для наведення/відведе…"
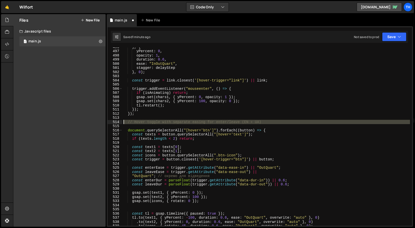
drag, startPoint x: 141, startPoint y: 126, endPoint x: 101, endPoint y: 120, distance: 41.0
click at [101, 120] on div "Files New File Create your first file Get started by starting a Javascript or C…" at bounding box center [214, 120] width 402 height 212
type textarea "// Hover toggle with separate easing for enter/leave (EN + UA)"
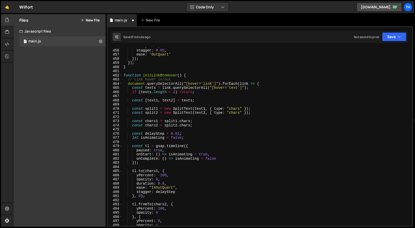
scroll to position [1889, 0]
drag, startPoint x: 128, startPoint y: 79, endPoint x: 176, endPoint y: 77, distance: 48.1
click at [175, 77] on div "delay : 0.3 , stagger : 0.05 , ease : 'OutQuart' }) ; }) ; } function initLinkB…" at bounding box center [267, 137] width 288 height 186
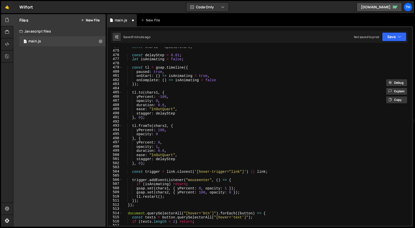
scroll to position [1984, 0]
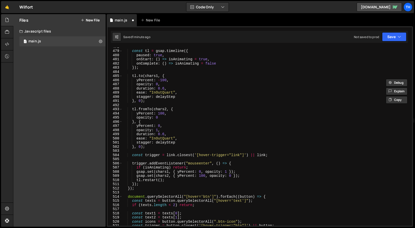
click at [138, 195] on div "const tl = gsap . timeline ({ paused : true , onStart : ( ) => isAnimating = tr…" at bounding box center [267, 138] width 288 height 186
type textarea "document.querySelectorAll("[hover='btn']").forEach((button) => {"
click at [138, 195] on div "const tl = gsap . timeline ({ paused : true , onStart : ( ) => isAnimating = tr…" at bounding box center [267, 138] width 288 height 186
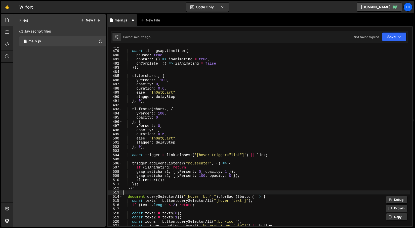
click at [138, 193] on div "const tl = gsap . timeline ({ paused : true , onStart : ( ) => isAnimating = tr…" at bounding box center [267, 138] width 288 height 186
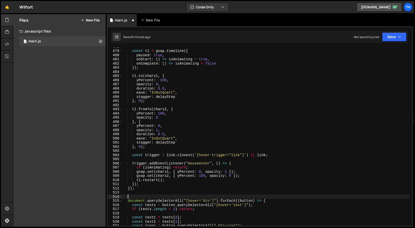
paste textarea "// Link hover in/out"
click at [144, 197] on div "const tl = gsap . timeline ({ paused : true , onStart : ( ) => isAnimating = tr…" at bounding box center [267, 138] width 288 height 186
click at [134, 195] on div "const tl = gsap . timeline ({ paused : true , onStart : ( ) => isAnimating = tr…" at bounding box center [267, 138] width 288 height 186
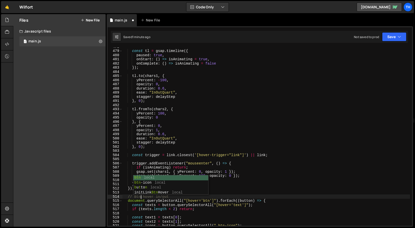
scroll to position [0, 1]
click at [177, 216] on div "const tl = gsap . timeline ({ paused : true , onStart : ( ) => isAnimating = tr…" at bounding box center [267, 138] width 288 height 186
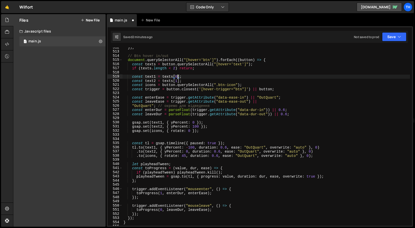
scroll to position [2123, 0]
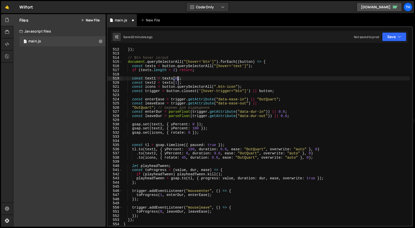
click at [132, 99] on div "}) ; // Btn hover in/out document . querySelectorAll ( "[hover='btn']" ) . forE…" at bounding box center [267, 140] width 288 height 186
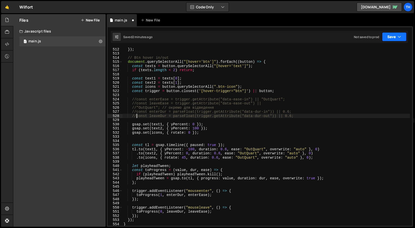
click at [395, 38] on button "Save" at bounding box center [394, 36] width 24 height 9
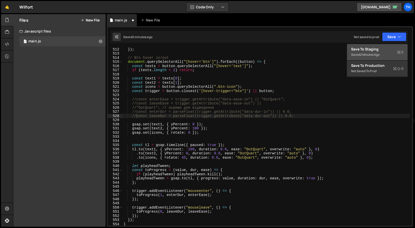
click at [379, 48] on div "Save to Staging S" at bounding box center [377, 49] width 52 height 5
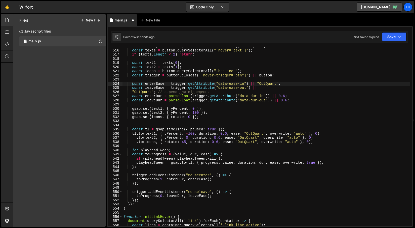
scroll to position [2139, 0]
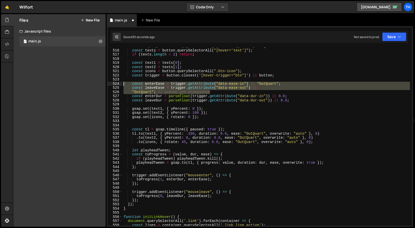
drag, startPoint x: 216, startPoint y: 92, endPoint x: 111, endPoint y: 84, distance: 105.3
click at [111, 84] on div ""OutQuart"; // окремо для відведення 515 516 517 518 519 520 521 522 523 524 52…" at bounding box center [260, 136] width 305 height 178
type textarea "const enterEase = trigger.getAttribute("data-ease-in") || "OutQuart"; const lea…"
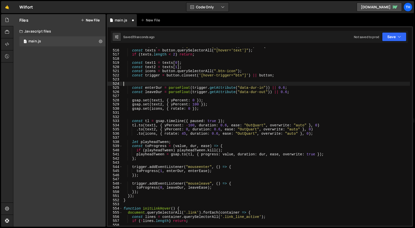
scroll to position [0, 0]
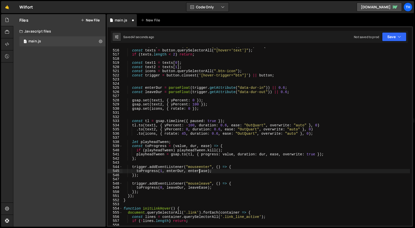
click at [199, 172] on div "document . querySelectorAll ( "[hover='btn']" ) . forEach (( button ) => { cons…" at bounding box center [267, 137] width 288 height 186
click at [203, 189] on div "document . querySelectorAll ( "[hover='btn']" ) . forEach (( button ) => { cons…" at bounding box center [267, 137] width 288 height 186
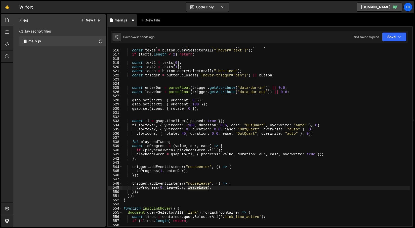
click at [203, 189] on div "document . querySelectorAll ( "[hover='btn']" ) . forEach (( button ) => { cons…" at bounding box center [267, 137] width 288 height 186
click at [401, 37] on icon "button" at bounding box center [400, 36] width 4 height 5
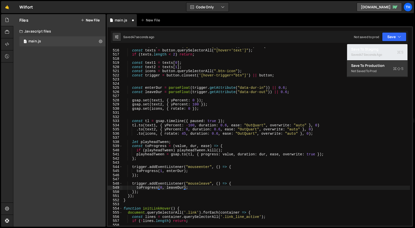
click at [383, 52] on div "Saved 47 seconds ago" at bounding box center [377, 55] width 52 height 6
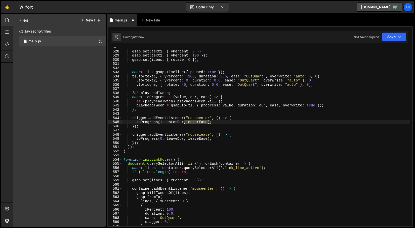
scroll to position [2092, 0]
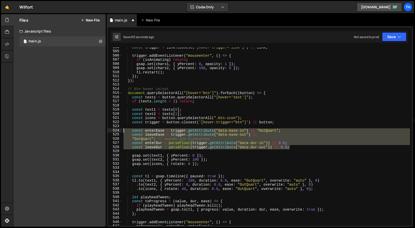
drag, startPoint x: 294, startPoint y: 147, endPoint x: 104, endPoint y: 131, distance: 191.3
click at [104, 131] on div "Files New File Create your first file Get started by starting a Javascript or C…" at bounding box center [214, 120] width 402 height 212
type textarea "const enterEase = trigger.getAttribute("data-ease-in") || "OutQuart"; const lea…"
click at [122, 93] on span at bounding box center [121, 93] width 3 height 4
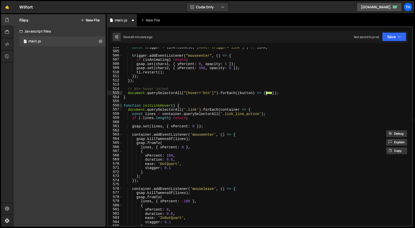
click at [122, 107] on span at bounding box center [121, 105] width 3 height 4
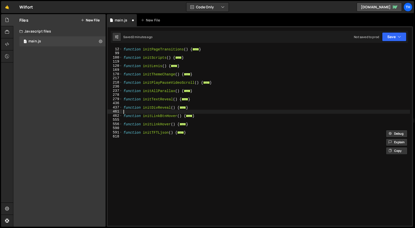
drag, startPoint x: 198, startPoint y: 113, endPoint x: 164, endPoint y: 113, distance: 34.0
click at [164, 113] on div "function initPageTransitions ( ) { ... } function initScripts ( ) { ... } funct…" at bounding box center [267, 140] width 288 height 186
drag, startPoint x: 199, startPoint y: 117, endPoint x: 107, endPoint y: 116, distance: 91.9
click at [107, 116] on div "// CMS 1 2 3 4 5 6 7 8 9 10 11 12 13 100 101 102 103 104 105 106 107 108 109 11…" at bounding box center [260, 126] width 307 height 200
paste textarea "}"
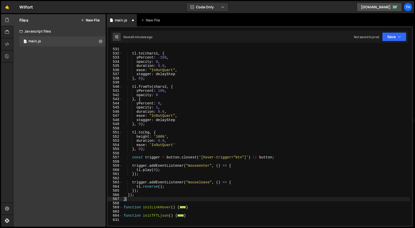
scroll to position [399, 0]
click at [400, 36] on icon "button" at bounding box center [400, 36] width 4 height 5
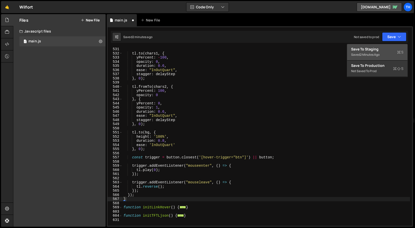
click at [375, 45] on button "Save to Staging S Saved 2 minutes ago" at bounding box center [377, 52] width 60 height 16
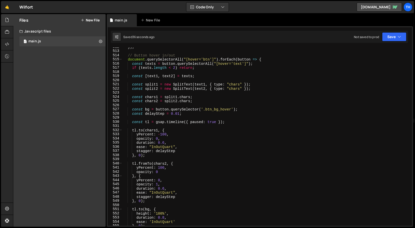
scroll to position [2125, 0]
click at [153, 76] on div "}) ; // Button hover in/out document . querySelectorAll ( "[hover='btn']" ) . f…" at bounding box center [267, 138] width 288 height 186
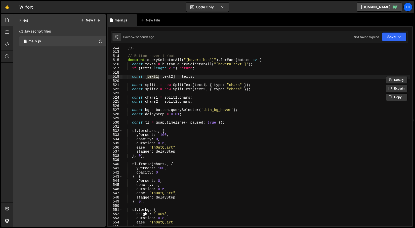
click at [154, 132] on div "}) ; // Button hover in/out document . querySelectorAll ( "[hover='btn']" ) . f…" at bounding box center [267, 138] width 288 height 186
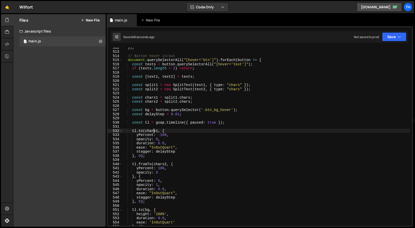
click at [154, 132] on div "}) ; // Button hover in/out document . querySelectorAll ( "[hover='btn']" ) . f…" at bounding box center [267, 138] width 288 height 186
paste textarea "text"
click at [160, 163] on div "}) ; // Button hover in/out document . querySelectorAll ( "[hover='btn']" ) . f…" at bounding box center [267, 138] width 288 height 186
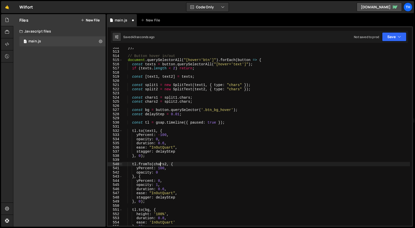
click at [160, 163] on div "}) ; // Button hover in/out document . querySelectorAll ( "[hover='btn']" ) . f…" at bounding box center [267, 138] width 288 height 186
paste textarea "text1"
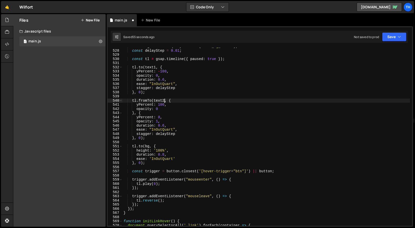
scroll to position [2188, 0]
click at [388, 41] on button "Save" at bounding box center [394, 36] width 24 height 9
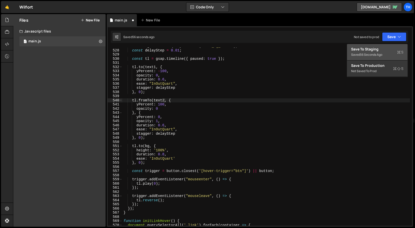
click at [373, 47] on div "Save to Staging S" at bounding box center [377, 49] width 52 height 5
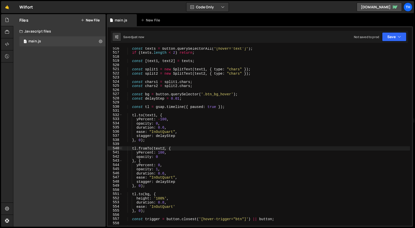
scroll to position [2140, 0]
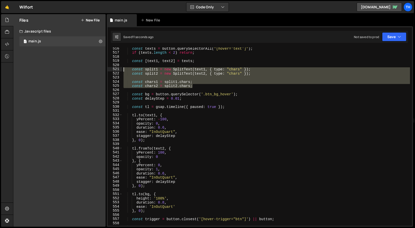
drag, startPoint x: 201, startPoint y: 86, endPoint x: 122, endPoint y: 67, distance: 80.9
click at [122, 67] on div "const chars2 = split2.chars; 516 517 518 519 520 521 522 523 524 525 526 527 52…" at bounding box center [260, 136] width 305 height 178
type textarea "const split1 = new SplitText(text1, { type: "chars" }); const split2 = new Spli…"
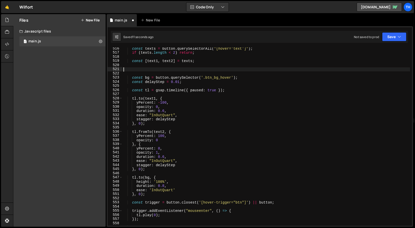
scroll to position [0, 0]
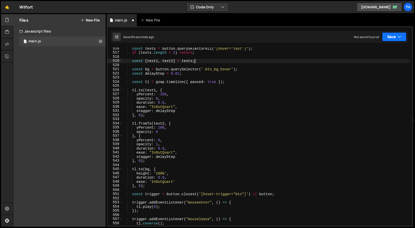
drag, startPoint x: 397, startPoint y: 35, endPoint x: 390, endPoint y: 36, distance: 6.6
click at [397, 35] on button "Save" at bounding box center [394, 36] width 24 height 9
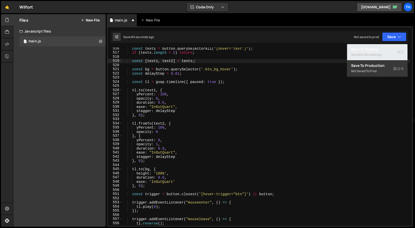
drag, startPoint x: 365, startPoint y: 49, endPoint x: 357, endPoint y: 49, distance: 8.1
click at [365, 49] on div "Save to Staging S" at bounding box center [377, 49] width 52 height 5
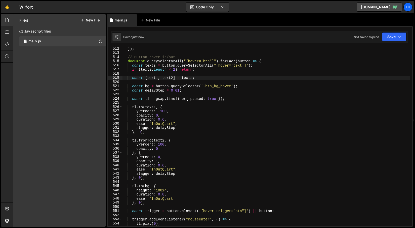
scroll to position [2123, 0]
click at [148, 87] on div "}) ; // Button hover in/out document . querySelectorAll ( "[hover='btn']" ) . f…" at bounding box center [267, 140] width 288 height 186
click at [175, 62] on div "}) ; // Button hover in/out document . querySelectorAll ( "[hover='btn']" ) . f…" at bounding box center [267, 140] width 288 height 186
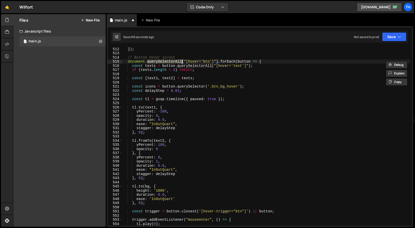
click at [186, 87] on div "}) ; // Button hover in/out document . querySelectorAll ( "[hover='btn']" ) . f…" at bounding box center [267, 140] width 288 height 186
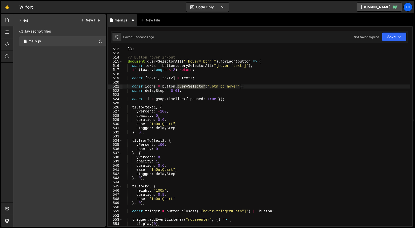
click at [186, 87] on div "}) ; // Button hover in/out document . querySelectorAll ( "[hover='btn']" ) . f…" at bounding box center [267, 140] width 288 height 186
paste textarea "All"
drag, startPoint x: 228, startPoint y: 86, endPoint x: 244, endPoint y: 87, distance: 15.9
click at [244, 87] on div "}) ; // Button hover in/out document . querySelectorAll ( "[hover='btn']" ) . f…" at bounding box center [267, 140] width 288 height 186
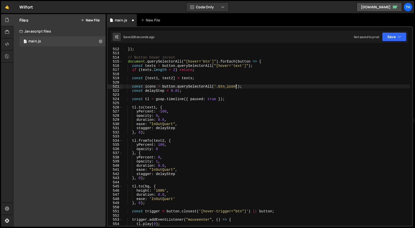
click at [155, 84] on div "}) ; // Button hover in/out document . querySelectorAll ( "[hover='btn']" ) . f…" at bounding box center [267, 140] width 288 height 186
click at [151, 87] on div "}) ; // Button hover in/out document . querySelectorAll ( "[hover='btn']" ) . f…" at bounding box center [267, 140] width 288 height 186
type textarea "const ico = button.querySelectorAll('.btn_icon');"
click at [151, 87] on div "}) ; // Button hover in/out document . querySelectorAll ( "[hover='btn']" ) . f…" at bounding box center [267, 140] width 288 height 186
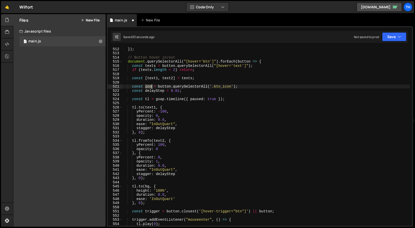
click at [151, 87] on div "}) ; // Button hover in/out document . querySelectorAll ( "[hover='btn']" ) . f…" at bounding box center [267, 140] width 288 height 186
click at [148, 183] on div "}) ; // Button hover in/out document . querySelectorAll ( "[hover='btn']" ) . f…" at bounding box center [267, 140] width 288 height 186
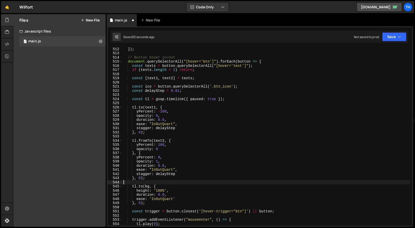
click at [148, 183] on div "}) ; // Button hover in/out document . querySelectorAll ( "[hover='btn']" ) . f…" at bounding box center [267, 140] width 288 height 186
click at [148, 186] on div "}) ; // Button hover in/out document . querySelectorAll ( "[hover='btn']" ) . f…" at bounding box center [267, 140] width 288 height 186
paste textarea "ico"
click at [142, 191] on div "}) ; // Button hover in/out document . querySelectorAll ( "[hover='btn']" ) . f…" at bounding box center [267, 140] width 288 height 186
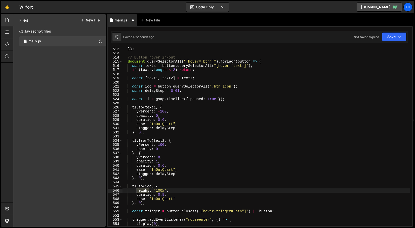
click at [142, 191] on div "}) ; // Button hover in/out document . querySelectorAll ( "[hover='btn']" ) . f…" at bounding box center [267, 140] width 288 height 186
drag, startPoint x: 170, startPoint y: 190, endPoint x: 137, endPoint y: 191, distance: 32.8
click at [137, 191] on div "}) ; // Button hover in/out document . querySelectorAll ( "[hover='btn']" ) . f…" at bounding box center [267, 140] width 288 height 186
paste textarea "rotate: 45"
click at [389, 39] on button "Save" at bounding box center [394, 36] width 24 height 9
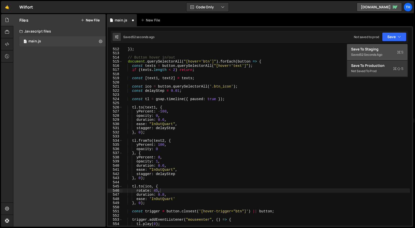
click at [361, 55] on div "52 seconds ago" at bounding box center [371, 54] width 22 height 4
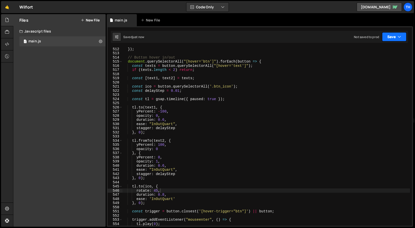
click at [394, 38] on button "Save" at bounding box center [394, 36] width 24 height 9
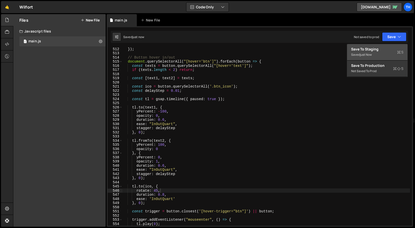
click at [377, 49] on div "Save to Staging S" at bounding box center [377, 49] width 52 height 5
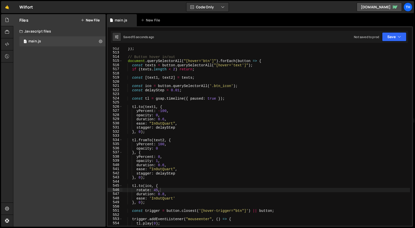
scroll to position [2123, 0]
click at [232, 86] on div "}) ; // Button hover in/out document . querySelectorAll ( "[hover='btn']" ) . f…" at bounding box center [267, 140] width 288 height 186
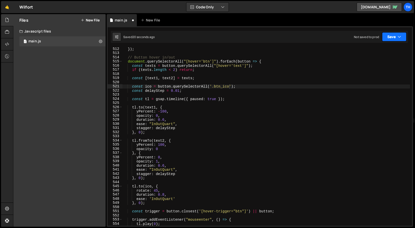
click at [394, 37] on button "Save" at bounding box center [394, 36] width 24 height 9
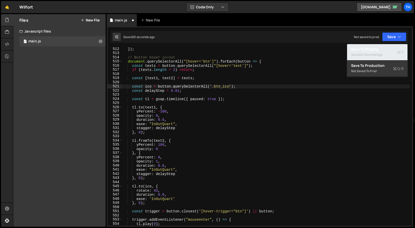
click at [365, 55] on div "20 seconds ago" at bounding box center [371, 54] width 23 height 4
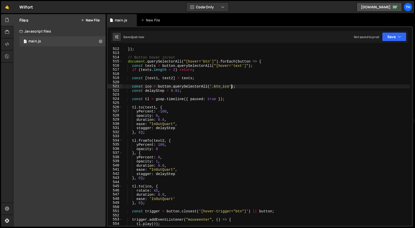
click at [231, 85] on div "}) ; // Button hover in/out document . querySelectorAll ( "[hover='btn']" ) . f…" at bounding box center [267, 140] width 288 height 186
click at [397, 34] on button "Save" at bounding box center [394, 36] width 24 height 9
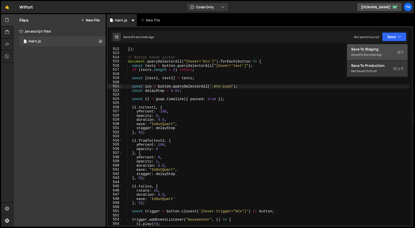
click at [373, 49] on div "Save to Staging S" at bounding box center [377, 49] width 52 height 5
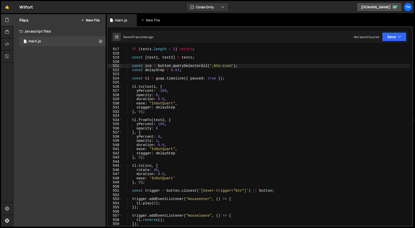
scroll to position [2144, 0]
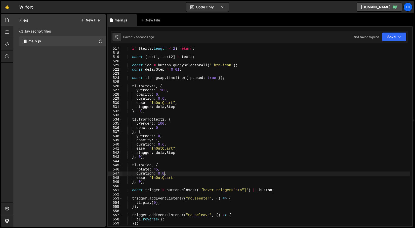
click at [165, 171] on div "if ( texts . length < 2 ) return ; const [ text1 , text2 ] = texts ; const ico …" at bounding box center [267, 140] width 288 height 186
type textarea "duration: 0.6,"
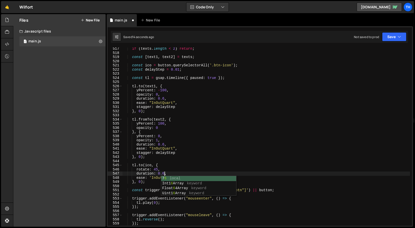
click at [174, 160] on div "if ( texts . length < 2 ) return ; const [ text1 , text2 ] = texts ; const ico …" at bounding box center [267, 140] width 288 height 186
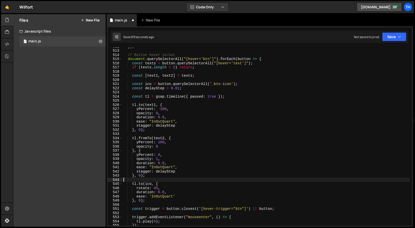
scroll to position [2125, 0]
click at [387, 39] on button "Save" at bounding box center [394, 36] width 24 height 9
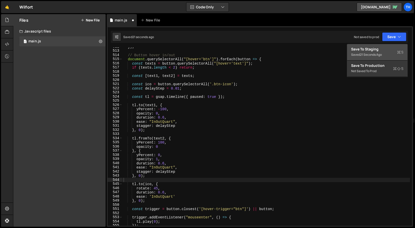
click at [375, 47] on div "Save to Staging S" at bounding box center [377, 49] width 52 height 5
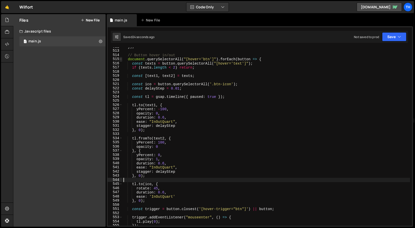
click at [122, 59] on span at bounding box center [121, 59] width 3 height 4
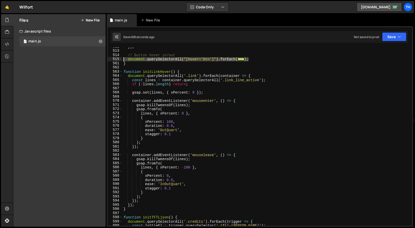
drag, startPoint x: 253, startPoint y: 59, endPoint x: 100, endPoint y: 58, distance: 153.1
click at [100, 58] on div "Files New File Create your first file Get started by starting a Javascript or C…" at bounding box center [214, 120] width 402 height 212
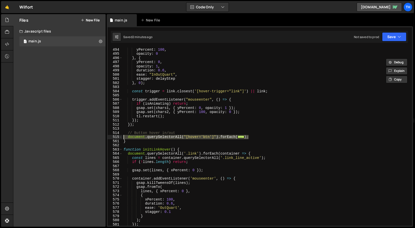
scroll to position [2048, 0]
click at [121, 137] on span at bounding box center [121, 137] width 3 height 4
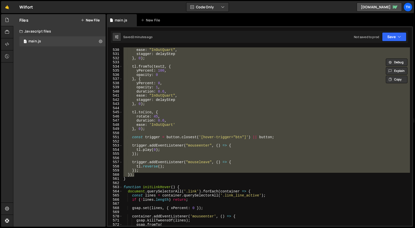
scroll to position [2210, 0]
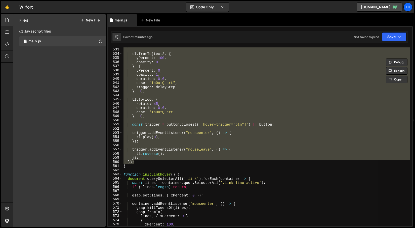
click at [146, 156] on div "} , 0 ) ; tl . fromTo ( text2 , { yPercent : 100 , opacity : 0 } , { yPercent :…" at bounding box center [267, 136] width 288 height 178
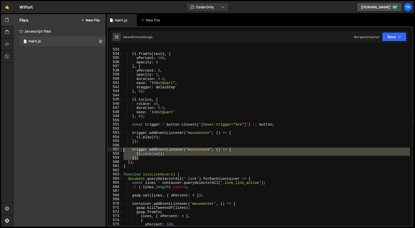
drag, startPoint x: 149, startPoint y: 156, endPoint x: 110, endPoint y: 150, distance: 40.3
click at [110, 150] on div "}); 532 533 534 535 536 537 538 539 540 541 542 543 544 545 546 547 548 549 550…" at bounding box center [260, 136] width 305 height 178
paste textarea "}"
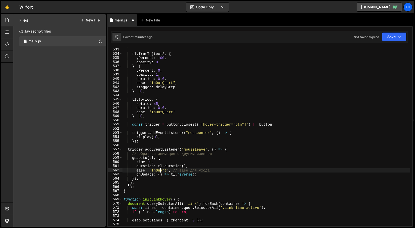
click at [160, 169] on div "} , 0 ) ; tl . fromTo ( text2 , { yPercent : 100 , opacity : 0 } , { yPercent :…" at bounding box center [267, 136] width 288 height 186
click at [156, 169] on div "} , 0 ) ; tl . fromTo ( text2 , { yPercent : 100 , opacity : 0 } , { yPercent :…" at bounding box center [267, 136] width 288 height 186
click at [156, 113] on div "} , 0 ) ; tl . fromTo ( text2 , { yPercent : 100 , opacity : 0 } , { yPercent :…" at bounding box center [267, 136] width 288 height 186
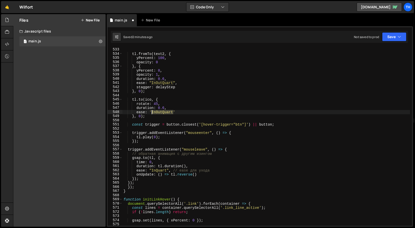
click at [156, 113] on div "} , 0 ) ; tl . fromTo ( text2 , { yPercent : 100 , opacity : 0 } , { yPercent :…" at bounding box center [267, 136] width 288 height 186
click at [156, 169] on div "} , 0 ) ; tl . fromTo ( text2 , { yPercent : 100 , opacity : 0 } , { yPercent :…" at bounding box center [267, 136] width 288 height 186
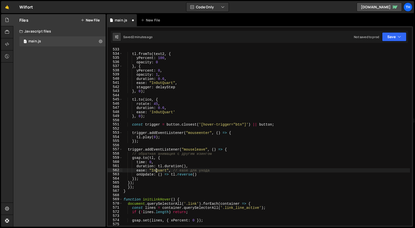
click at [156, 169] on div "} , 0 ) ; tl . fromTo ( text2 , { yPercent : 100 , opacity : 0 } , { yPercent :…" at bounding box center [267, 136] width 288 height 186
paste textarea "Out"
click at [388, 32] on button "Save" at bounding box center [394, 36] width 24 height 9
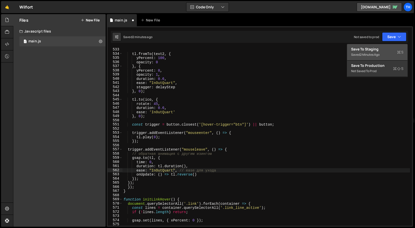
click at [371, 50] on div "Save to Staging S" at bounding box center [377, 49] width 52 height 5
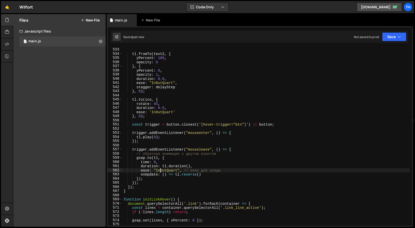
click at [161, 171] on div "} , 0 ) ; tl . fromTo ( text2 , { yPercent : 100 , opacity : 0 } , { yPercent :…" at bounding box center [267, 136] width 288 height 186
click at [185, 188] on div "} , 0 ) ; tl . fromTo ( text2 , { yPercent : 100 , opacity : 0 } , { yPercent :…" at bounding box center [267, 136] width 288 height 186
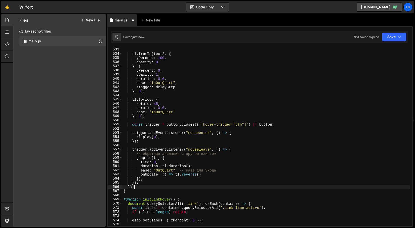
click at [395, 31] on div "Saved just now Not saved to prod Upgrade to Edit Save Save to Staging S Saved j…" at bounding box center [260, 37] width 298 height 12
click at [393, 33] on button "Save" at bounding box center [394, 36] width 24 height 9
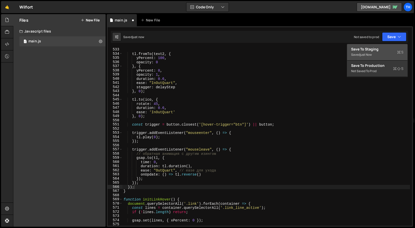
click at [379, 48] on div "Save to Staging S" at bounding box center [377, 49] width 52 height 5
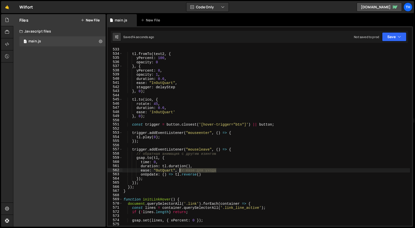
drag, startPoint x: 231, startPoint y: 170, endPoint x: 178, endPoint y: 171, distance: 53.1
click at [178, 171] on div "} , 0 ) ; tl . fromTo ( text2 , { yPercent : 100 , opacity : 0 } , { yPercent :…" at bounding box center [267, 136] width 288 height 186
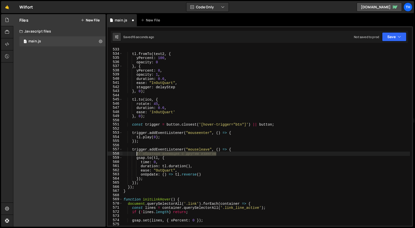
drag, startPoint x: 223, startPoint y: 154, endPoint x: 124, endPoint y: 154, distance: 99.7
click at [124, 154] on div "} , 0 ) ; tl . fromTo ( text2 , { yPercent : 100 , opacity : 0 } , { yPercent :…" at bounding box center [267, 136] width 288 height 186
type textarea "// обратная анимация с другим изингом"
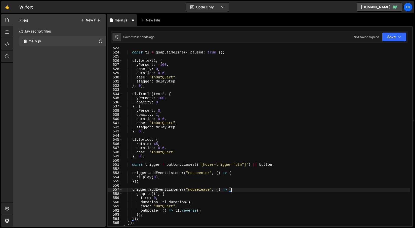
scroll to position [2163, 0]
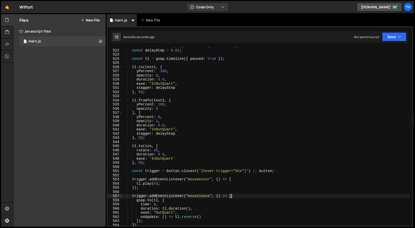
click at [156, 83] on div "const ico = button . querySelectorAll ( '.btn-icon' ) ; const delayStep = 0.01 …" at bounding box center [267, 137] width 288 height 186
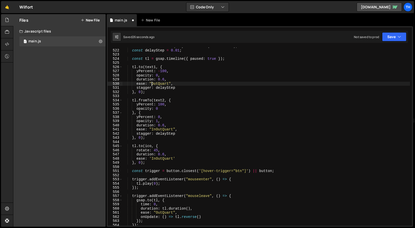
click at [156, 128] on div "const ico = button . querySelectorAll ( '.btn-icon' ) ; const delayStep = 0.01 …" at bounding box center [267, 137] width 288 height 186
click at [156, 160] on div "const ico = button . querySelectorAll ( '.btn-icon' ) ; const delayStep = 0.01 …" at bounding box center [267, 137] width 288 height 186
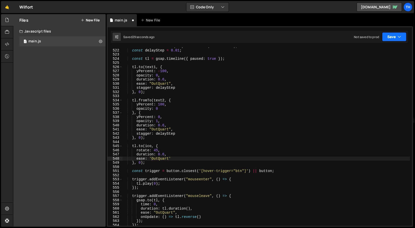
click at [394, 40] on button "Save" at bounding box center [394, 36] width 24 height 9
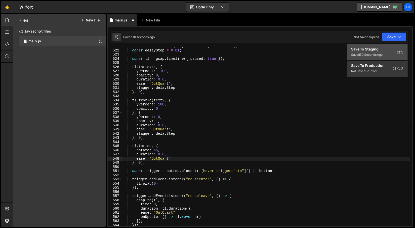
click at [387, 50] on div "Save to Staging S" at bounding box center [377, 49] width 52 height 5
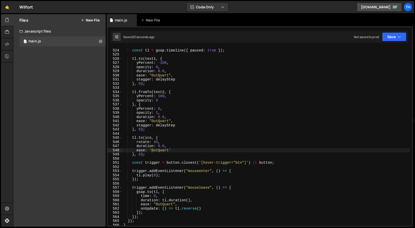
scroll to position [2169, 0]
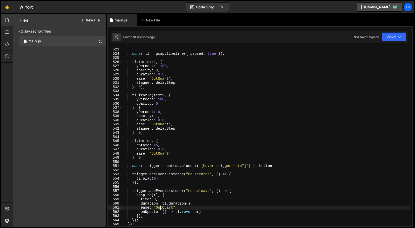
click at [161, 205] on div "const tl = gsap . timeline ({ paused : true }) ; tl . to ( text1 , { yPercent :…" at bounding box center [267, 140] width 288 height 186
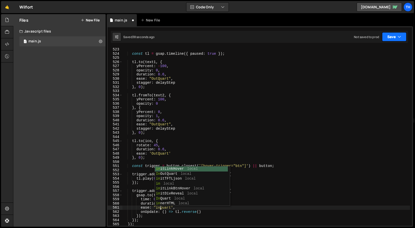
click at [389, 34] on button "Save" at bounding box center [394, 36] width 24 height 9
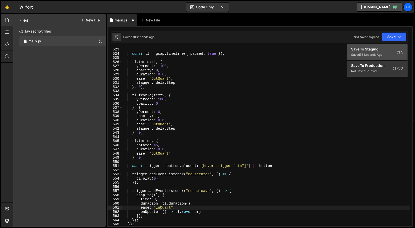
click at [374, 50] on div "Save to Staging S" at bounding box center [377, 49] width 52 height 5
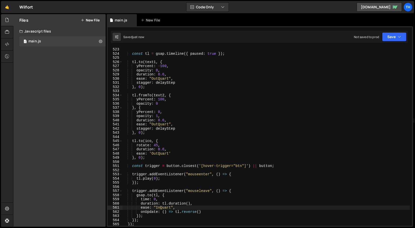
click at [159, 206] on div "const tl = gsap . timeline ({ paused : true }) ; tl . to ( text1 , { yPercent :…" at bounding box center [267, 140] width 288 height 186
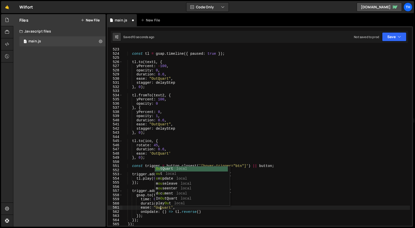
scroll to position [0, 3]
click at [229, 212] on div "const tl = gsap . timeline ({ paused : true }) ; tl . to ( text1 , { yPercent :…" at bounding box center [267, 140] width 288 height 186
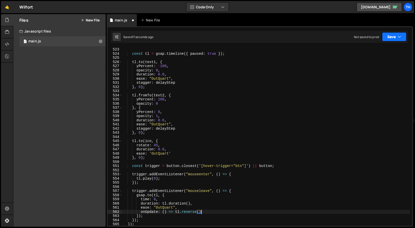
click at [396, 38] on button "Save" at bounding box center [394, 36] width 24 height 9
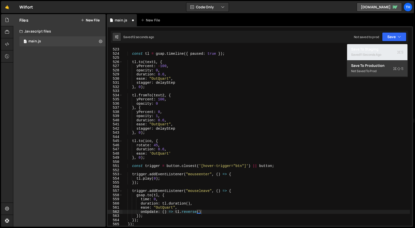
click at [376, 54] on div "11 seconds ago" at bounding box center [370, 54] width 21 height 4
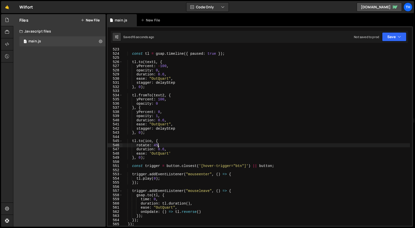
click at [157, 144] on div "const tl = gsap . timeline ({ paused : true }) ; tl . to ( text1 , { yPercent :…" at bounding box center [267, 140] width 288 height 186
click at [385, 36] on button "Save" at bounding box center [394, 36] width 24 height 9
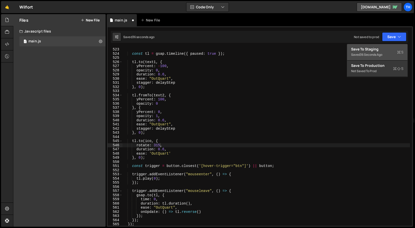
click at [377, 46] on button "Save to Staging S Saved 36 seconds ago" at bounding box center [377, 52] width 60 height 16
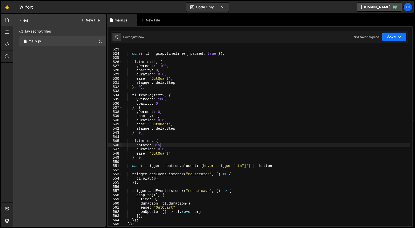
click at [392, 37] on button "Save" at bounding box center [394, 36] width 24 height 9
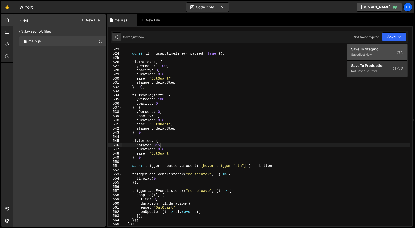
click at [383, 50] on div "Save to Staging S" at bounding box center [377, 49] width 52 height 5
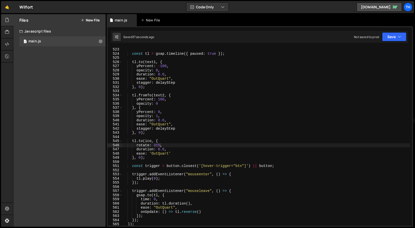
click at [157, 146] on div "const tl = gsap . timeline ({ paused : true }) ; tl . to ( text1 , { yPercent :…" at bounding box center [267, 140] width 288 height 186
click at [393, 39] on button "Save" at bounding box center [394, 36] width 24 height 9
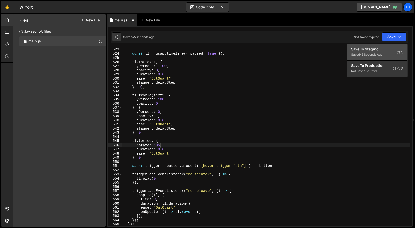
click at [384, 47] on div "Save to Staging S" at bounding box center [377, 49] width 52 height 5
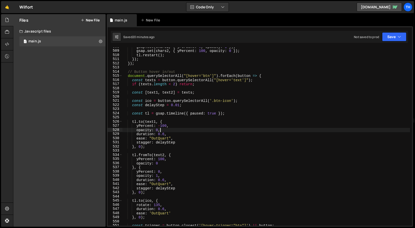
click at [196, 131] on div "gsap . set ( chars1 , { yPercent : 0 , opacity : 1 }) ; gsap . set ( chars2 , {…" at bounding box center [267, 138] width 288 height 186
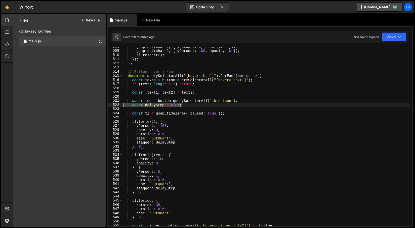
drag, startPoint x: 190, startPoint y: 105, endPoint x: 116, endPoint y: 104, distance: 74.3
click at [116, 104] on div "opacity: 0, 508 509 510 511 512 513 514 515 516 517 518 519 520 521 522 523 524…" at bounding box center [260, 136] width 305 height 178
click at [169, 144] on div "gsap . set ( chars1 , { yPercent : 0 , opacity : 1 }) ; gsap . set ( chars2 , {…" at bounding box center [267, 138] width 288 height 186
type textarea "stagger: delayStep"
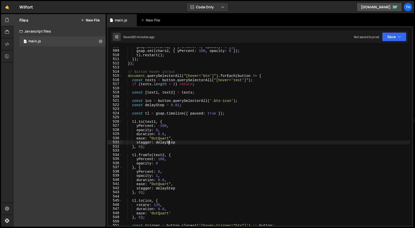
click at [169, 144] on div "gsap . set ( chars1 , { yPercent : 0 , opacity : 1 }) ; gsap . set ( chars2 , {…" at bounding box center [267, 138] width 288 height 186
click at [175, 143] on div "gsap . set ( chars1 , { yPercent : 0 , opacity : 1 }) ; gsap . set ( chars2 , {…" at bounding box center [267, 136] width 288 height 178
drag, startPoint x: 180, startPoint y: 143, endPoint x: 108, endPoint y: 141, distance: 72.0
click at [108, 142] on div "stagger: delayStep 508 509 510 511 512 513 514 515 516 517 518 519 520 521 522 …" at bounding box center [260, 136] width 305 height 178
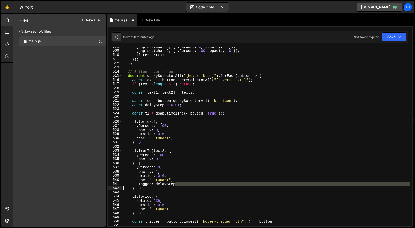
drag, startPoint x: 180, startPoint y: 184, endPoint x: 107, endPoint y: 186, distance: 73.1
click at [107, 186] on div "// CMS 1 2 3 4 5 6 7 8 9 10 11 12 13 100 101 102 103 104 105 106 107 108 109 11…" at bounding box center [260, 126] width 307 height 200
click at [207, 185] on div "gsap . set ( chars1 , { yPercent : 0 , opacity : 1 }) ; gsap . set ( chars2 , {…" at bounding box center [267, 136] width 288 height 178
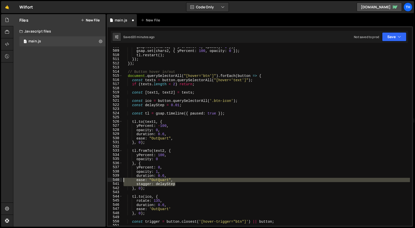
drag, startPoint x: 184, startPoint y: 185, endPoint x: 102, endPoint y: 179, distance: 81.5
click at [102, 179] on div "Files New File Create your first file Get started by starting a Javascript or C…" at bounding box center [214, 120] width 402 height 212
type textarea "ease: "OutQuart", stagger: delayStep"
click at [171, 193] on div "gsap . set ( chars1 , { yPercent : 0 , opacity : 1 }) ; gsap . set ( chars2 , {…" at bounding box center [267, 138] width 288 height 186
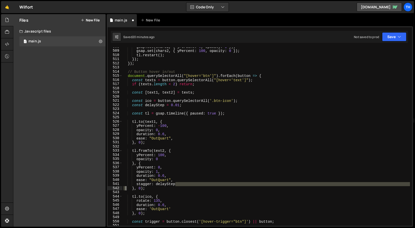
drag, startPoint x: 182, startPoint y: 184, endPoint x: 122, endPoint y: 186, distance: 59.9
click at [122, 186] on div "508 509 510 511 512 513 514 515 516 517 518 519 520 521 522 523 524 525 526 527…" at bounding box center [260, 136] width 305 height 178
click at [165, 184] on div "gsap . set ( chars1 , { yPercent : 0 , opacity : 1 }) ; gsap . set ( chars2 , {…" at bounding box center [267, 138] width 288 height 186
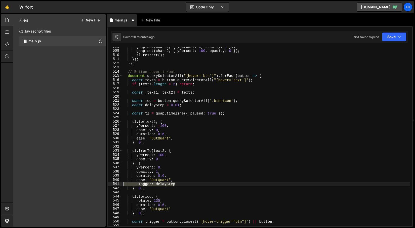
drag, startPoint x: 179, startPoint y: 184, endPoint x: 115, endPoint y: 183, distance: 64.5
click at [115, 184] on div "stagger: delayStep 508 509 510 511 512 513 514 515 516 517 518 519 520 521 522 …" at bounding box center [260, 136] width 305 height 178
type textarea "="
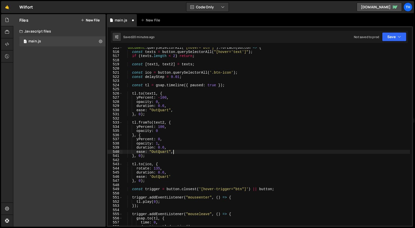
scroll to position [2132, 0]
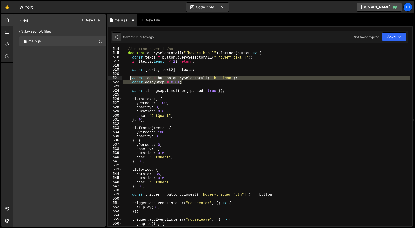
drag, startPoint x: 194, startPoint y: 81, endPoint x: 215, endPoint y: 51, distance: 36.1
click at [170, 62] on div "// Button hover in/out document . querySelectorAll ( "[hover='btn']" ) . forEac…" at bounding box center [267, 140] width 288 height 186
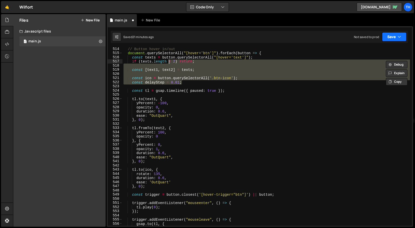
click at [385, 32] on button "Save" at bounding box center [394, 36] width 24 height 9
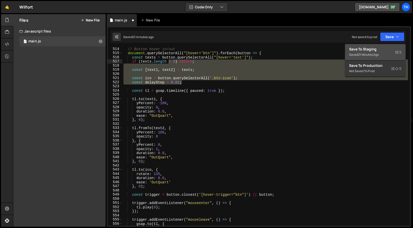
click at [378, 50] on div "Save to Staging S" at bounding box center [375, 49] width 52 height 5
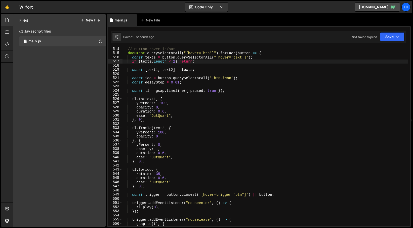
type textarea "const delayStep = 0.01;"
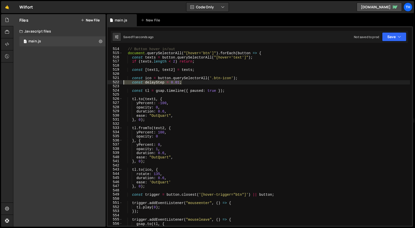
drag, startPoint x: 190, startPoint y: 84, endPoint x: 100, endPoint y: 83, distance: 90.1
click at [100, 83] on div "Files New File Create your first file Get started by starting a Javascript or C…" at bounding box center [214, 120] width 402 height 212
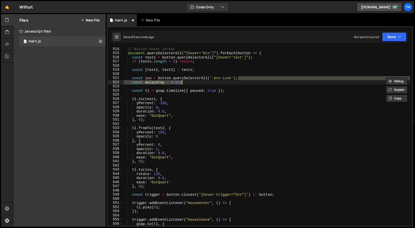
click at [156, 81] on div "// Button hover in/out document . querySelectorAll ( "[hover='btn']" ) . forEac…" at bounding box center [267, 140] width 288 height 186
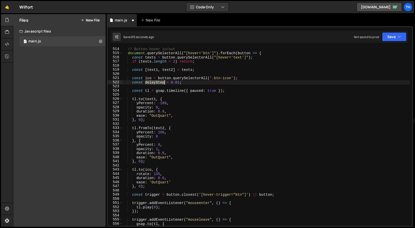
click at [156, 81] on div "// Button hover in/out document . querySelectorAll ( "[hover='btn']" ) . forEac…" at bounding box center [267, 140] width 288 height 186
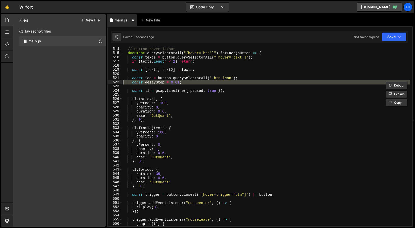
drag, startPoint x: 189, startPoint y: 84, endPoint x: 98, endPoint y: 81, distance: 90.7
click at [98, 81] on div "Files New File Create your first file Get started by starting a Javascript or C…" at bounding box center [214, 120] width 402 height 212
type textarea "const delayStep = 0.01;"
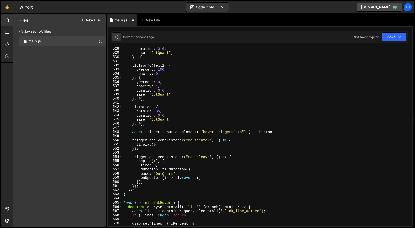
scroll to position [2196, 0]
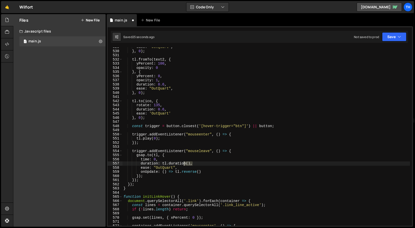
drag, startPoint x: 197, startPoint y: 162, endPoint x: 185, endPoint y: 162, distance: 11.8
click at [185, 162] on div "ease : "OutQuart" , } , 0 ) ; tl . fromTo ( text2 , { yPercent : 100 , opacity …" at bounding box center [267, 138] width 288 height 186
click at [184, 162] on div "ease : "OutQuart" , } , 0 ) ; tl . fromTo ( text2 , { yPercent : 100 , opacity …" at bounding box center [267, 136] width 288 height 178
click at [184, 162] on div "ease : "OutQuart" , } , 0 ) ; tl . fromTo ( text2 , { yPercent : 100 , opacity …" at bounding box center [267, 138] width 288 height 186
click at [161, 175] on div "ease : "OutQuart" , } , 0 ) ; tl . fromTo ( text2 , { yPercent : 100 , opacity …" at bounding box center [267, 138] width 288 height 186
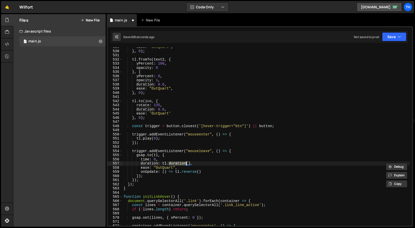
type textarea "});"
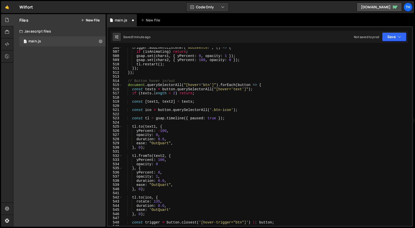
scroll to position [2100, 0]
click at [395, 38] on button "Save" at bounding box center [394, 36] width 24 height 9
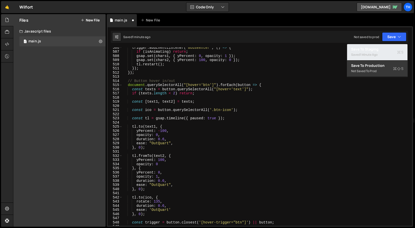
click at [385, 50] on div "Save to Staging S" at bounding box center [377, 49] width 52 height 5
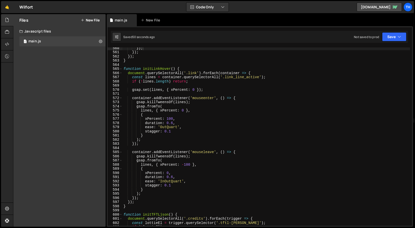
scroll to position [2324, 0]
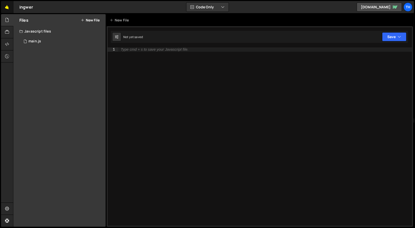
click at [9, 13] on link "🤙" at bounding box center [7, 7] width 12 height 12
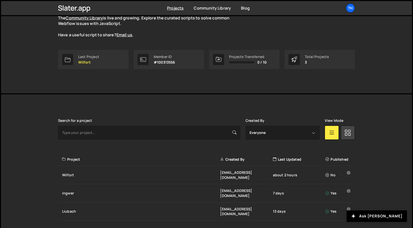
scroll to position [54, 0]
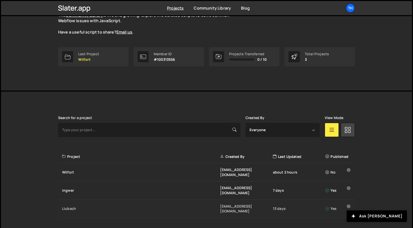
click at [100, 206] on div "Liubach" at bounding box center [141, 208] width 158 height 5
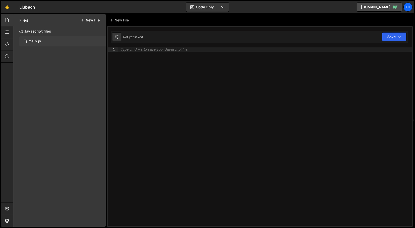
click at [90, 38] on div "1 main.js 0" at bounding box center [62, 41] width 86 height 10
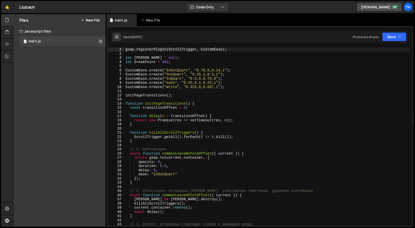
scroll to position [1328, 0]
type textarea "gsap.registerPlugin(ScrollTrigger, CustomEase);"
click at [123, 104] on span at bounding box center [123, 103] width 3 height 4
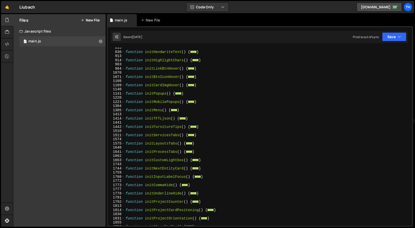
scroll to position [151, 0]
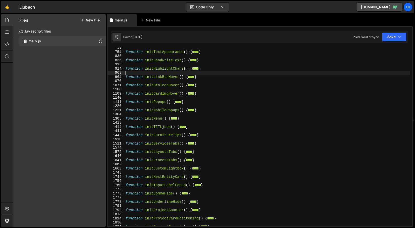
click at [125, 74] on div "function initTextAppearance ( ) { ... } function initHandwriteText ( ) { ... } …" at bounding box center [268, 139] width 286 height 186
click at [123, 76] on span at bounding box center [123, 77] width 3 height 4
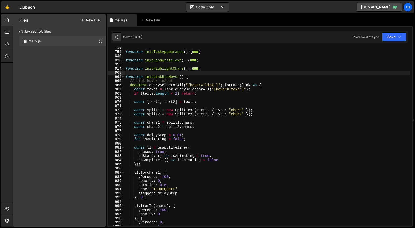
click at [125, 77] on div "964" at bounding box center [116, 77] width 17 height 4
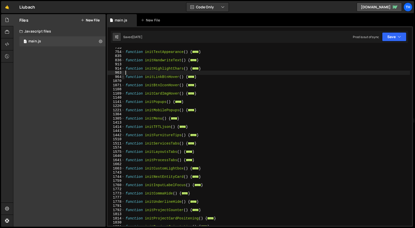
click at [124, 77] on span at bounding box center [123, 77] width 3 height 4
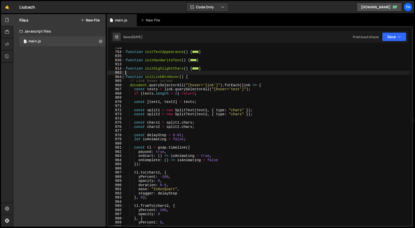
click at [124, 77] on span at bounding box center [123, 77] width 3 height 4
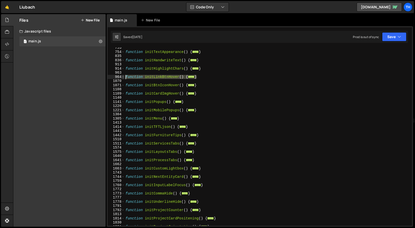
drag, startPoint x: 202, startPoint y: 78, endPoint x: 124, endPoint y: 76, distance: 78.6
click at [124, 76] on div "753 754 835 836 913 914 963 964 1070 1071 1108 1109 1140 1141 1220 1221 1304 13…" at bounding box center [260, 136] width 305 height 178
type textarea "function initLinkBtnHover() { // Link hover in/out"
